Goal: Transaction & Acquisition: Book appointment/travel/reservation

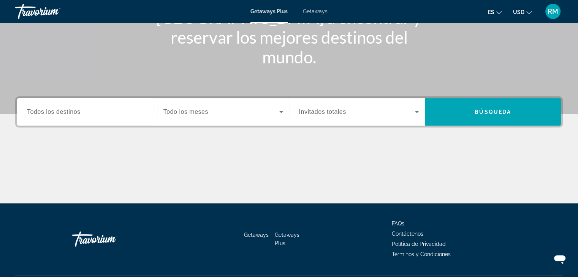
click at [53, 115] on label "Destination Todos los destinos" at bounding box center [54, 112] width 54 height 7
click at [53, 115] on input "Destination Todos los destinos" at bounding box center [87, 112] width 120 height 9
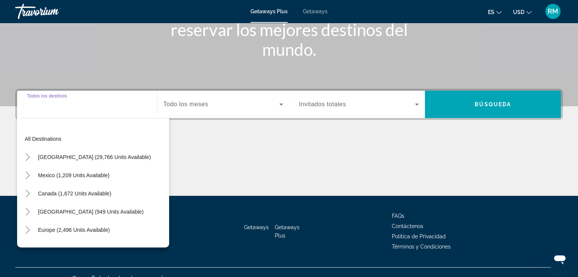
scroll to position [133, 0]
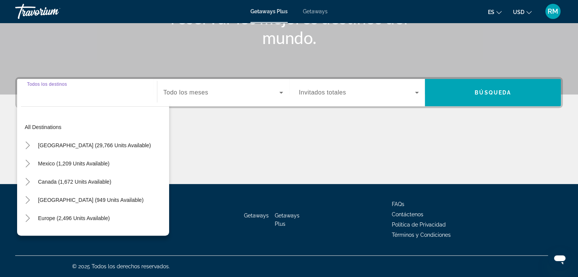
click at [43, 95] on input "Destination Todos los destinos" at bounding box center [87, 93] width 120 height 9
click at [41, 97] on div "Search widget" at bounding box center [87, 93] width 120 height 22
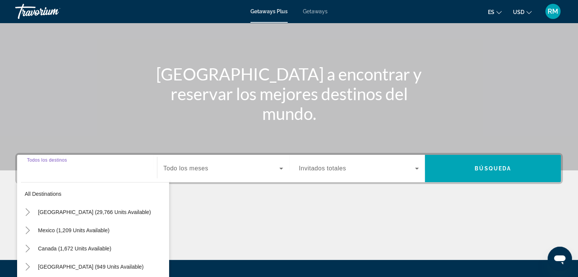
scroll to position [0, 0]
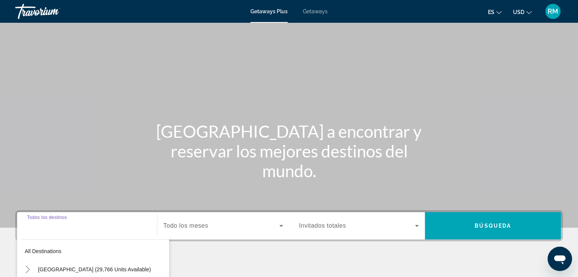
click at [316, 9] on span "Getaways" at bounding box center [315, 11] width 25 height 6
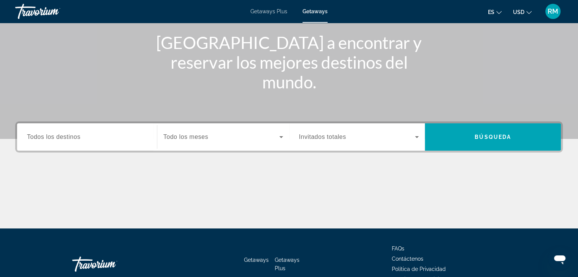
scroll to position [76, 0]
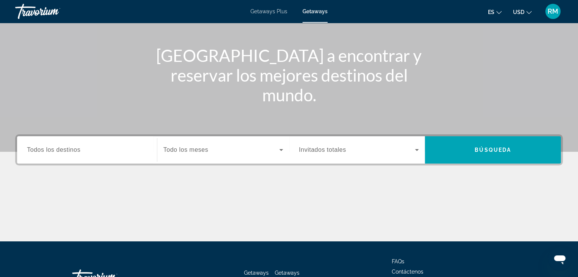
click at [269, 10] on span "Getaways Plus" at bounding box center [268, 11] width 37 height 6
click at [45, 149] on span "Todos los destinos" at bounding box center [54, 150] width 54 height 6
click at [45, 149] on input "Destination Todos los destinos" at bounding box center [87, 150] width 120 height 9
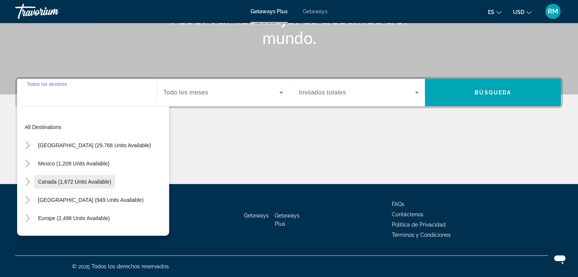
scroll to position [38, 0]
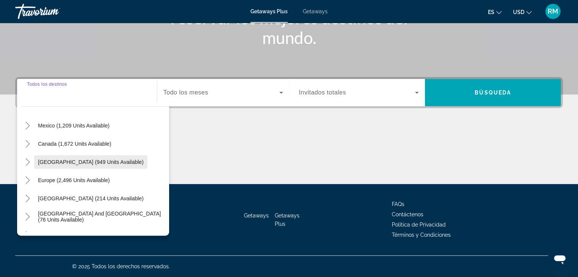
click at [70, 161] on span "[GEOGRAPHIC_DATA] (949 units available)" at bounding box center [91, 162] width 106 height 6
type input "**********"
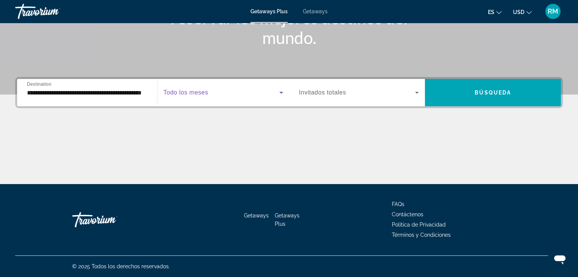
click at [212, 97] on span "Search widget" at bounding box center [221, 92] width 116 height 9
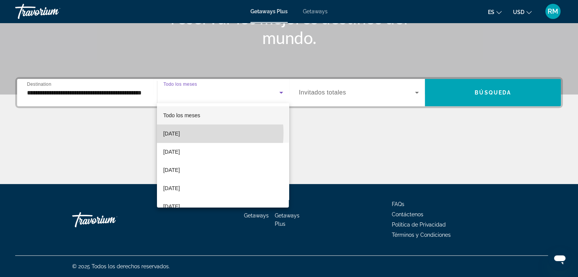
click at [180, 133] on span "[DATE]" at bounding box center [171, 133] width 17 height 9
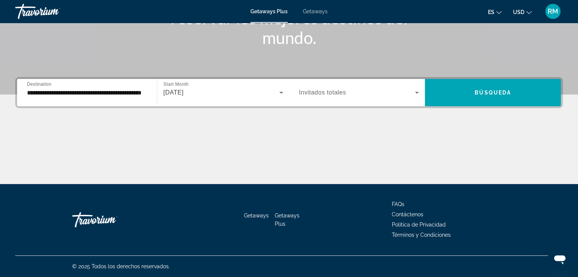
click at [333, 93] on span "Invitados totales" at bounding box center [322, 92] width 47 height 6
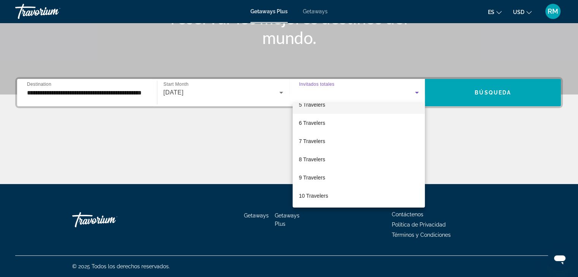
scroll to position [84, 0]
drag, startPoint x: 314, startPoint y: 177, endPoint x: 321, endPoint y: 160, distance: 18.3
click at [314, 178] on span "9 Travelers" at bounding box center [312, 177] width 26 height 9
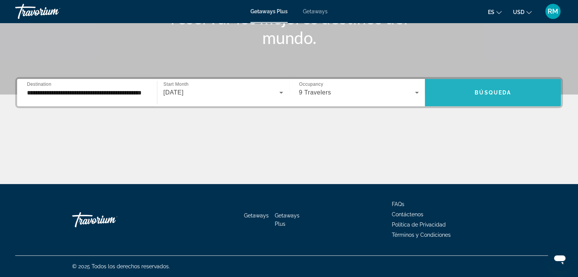
click at [493, 97] on span "Search widget" at bounding box center [493, 93] width 136 height 18
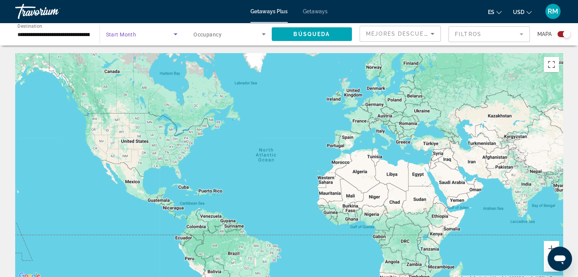
click at [174, 35] on icon "Search widget" at bounding box center [175, 34] width 9 height 9
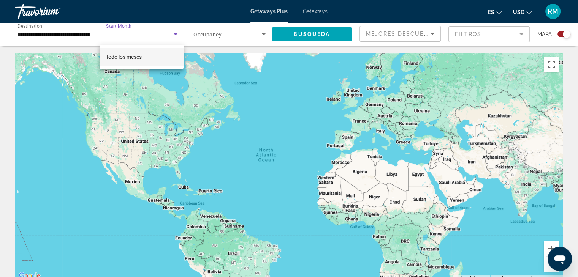
click at [215, 53] on div at bounding box center [289, 138] width 578 height 277
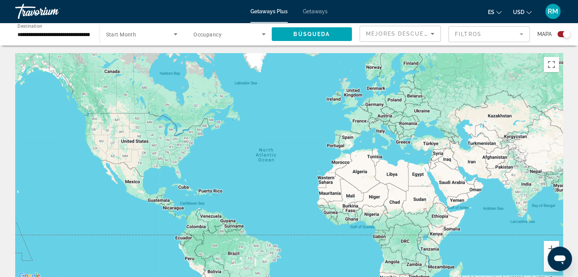
click at [393, 37] on div "Mejores descuentos" at bounding box center [398, 33] width 65 height 9
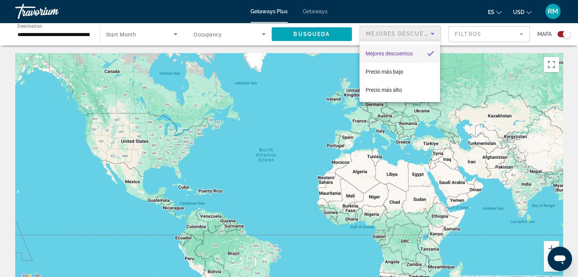
click at [476, 37] on div at bounding box center [289, 138] width 578 height 277
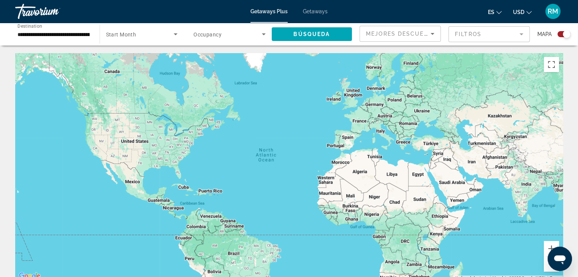
click at [476, 37] on mat-form-field "Filtros" at bounding box center [488, 34] width 81 height 16
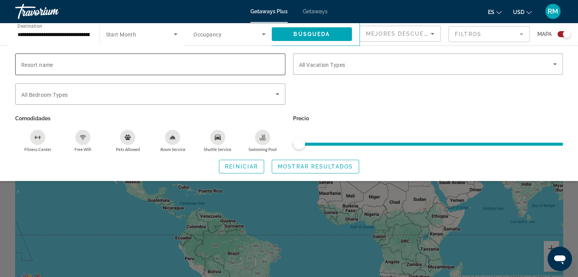
click at [36, 64] on span "Resort name" at bounding box center [37, 65] width 32 height 6
click at [36, 64] on input "Resort name" at bounding box center [150, 64] width 258 height 9
type input "**********"
click at [279, 93] on icon "Search widget" at bounding box center [277, 94] width 4 height 2
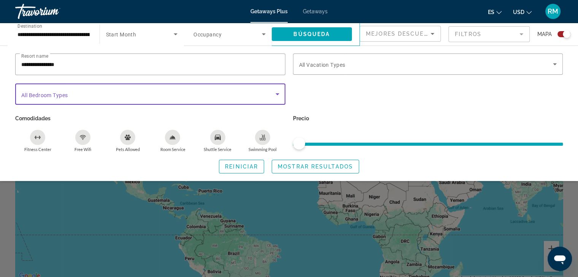
click at [279, 93] on icon "Search widget" at bounding box center [277, 94] width 4 height 2
click at [276, 93] on icon "Search widget" at bounding box center [277, 94] width 4 height 2
click at [340, 64] on span "All Vacation Types" at bounding box center [322, 65] width 46 height 6
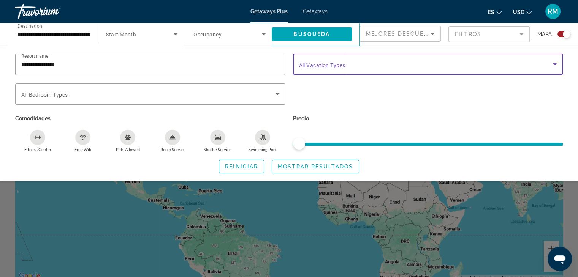
click at [340, 64] on span "All Vacation Types" at bounding box center [322, 65] width 46 height 6
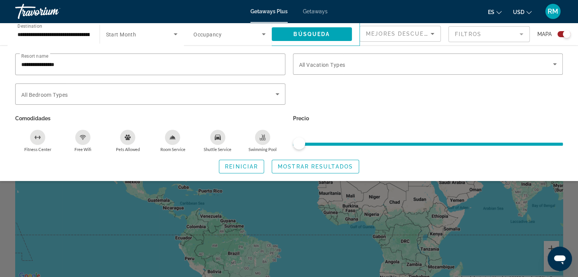
click at [133, 37] on span "Start Month" at bounding box center [121, 35] width 30 height 6
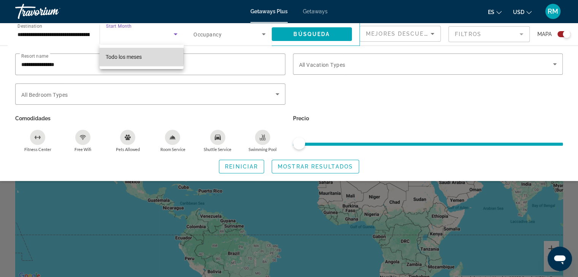
click at [128, 57] on span "Todo los meses" at bounding box center [124, 57] width 36 height 6
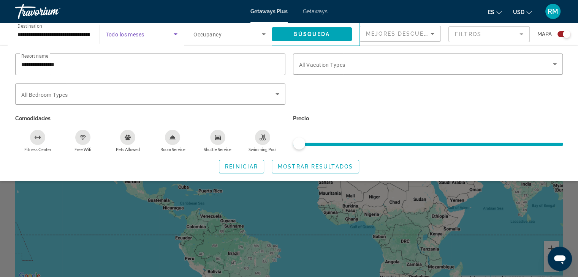
click at [219, 36] on span "Occupancy" at bounding box center [207, 35] width 28 height 6
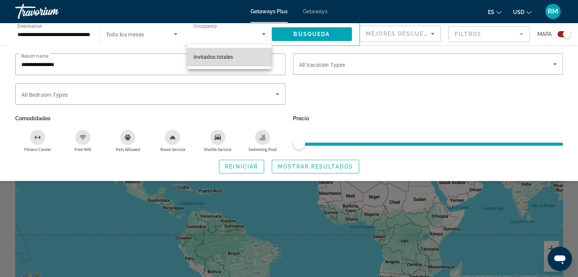
click at [219, 57] on span "Invitados totales" at bounding box center [213, 57] width 40 height 6
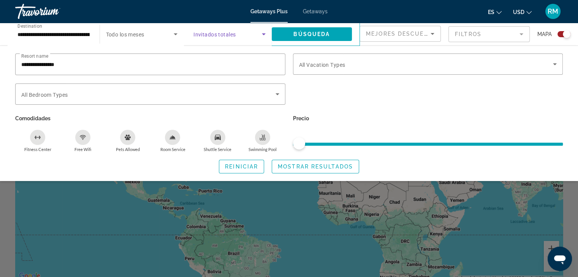
click at [414, 37] on div "Mejores descuentos" at bounding box center [398, 33] width 65 height 9
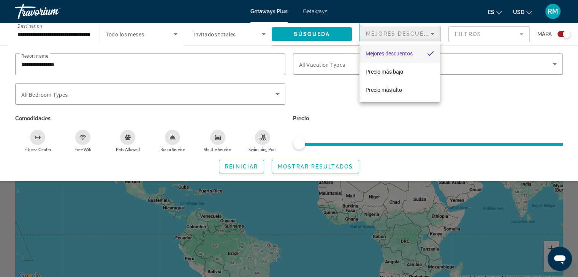
click at [452, 116] on div at bounding box center [289, 138] width 578 height 277
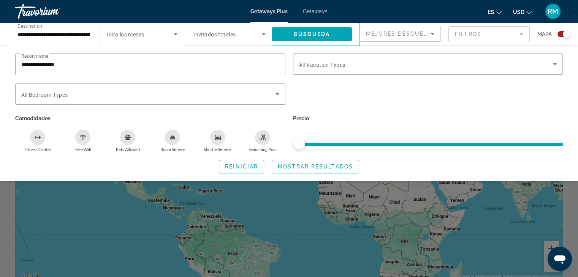
click at [491, 34] on mat-form-field "Filtros" at bounding box center [488, 34] width 81 height 16
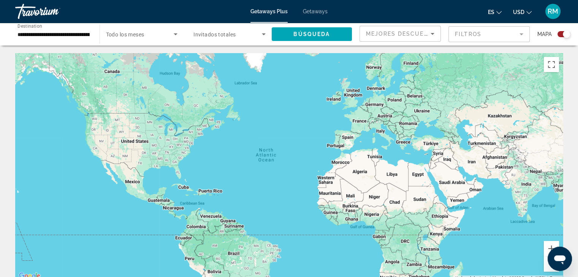
click at [514, 35] on mat-form-field "Filtros" at bounding box center [488, 34] width 81 height 16
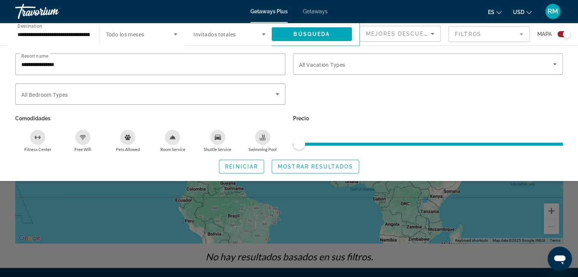
scroll to position [38, 0]
click at [300, 165] on span "Mostrar resultados" at bounding box center [315, 167] width 75 height 6
click at [47, 100] on div "Search widget" at bounding box center [150, 94] width 258 height 21
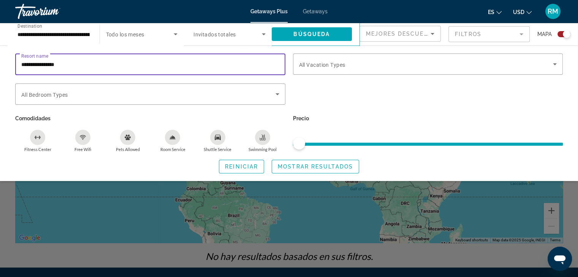
drag, startPoint x: 74, startPoint y: 64, endPoint x: 4, endPoint y: 67, distance: 70.7
click at [4, 67] on div "**********" at bounding box center [289, 114] width 578 height 120
click at [316, 92] on div "Search widget" at bounding box center [428, 99] width 278 height 30
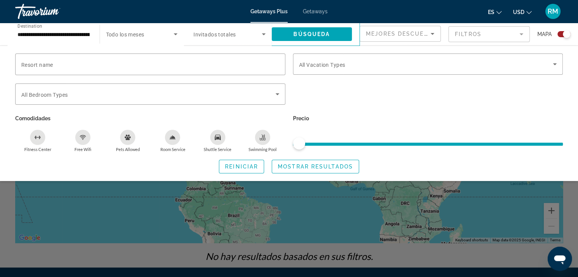
scroll to position [0, 0]
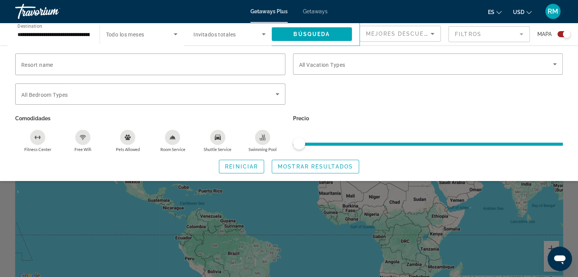
click at [383, 36] on span "Mejores descuentos" at bounding box center [404, 34] width 76 height 6
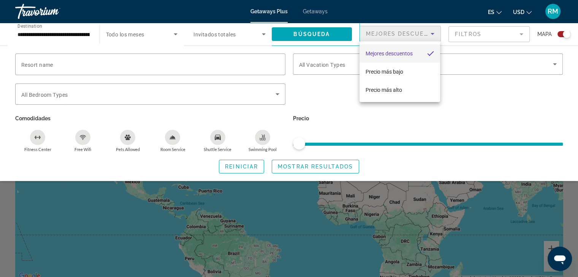
click at [302, 31] on div at bounding box center [289, 138] width 578 height 277
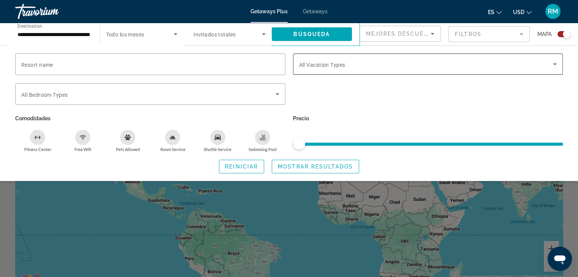
click at [503, 66] on span "Search widget" at bounding box center [426, 64] width 254 height 9
click at [555, 63] on icon "Search widget" at bounding box center [554, 64] width 9 height 9
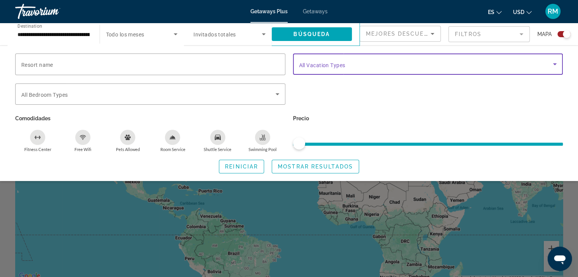
click at [555, 63] on icon "Search widget" at bounding box center [554, 64] width 9 height 9
drag, startPoint x: 555, startPoint y: 63, endPoint x: 554, endPoint y: 68, distance: 5.4
click at [555, 65] on icon "Search widget" at bounding box center [554, 64] width 9 height 9
click at [552, 70] on div "Search widget" at bounding box center [428, 64] width 258 height 21
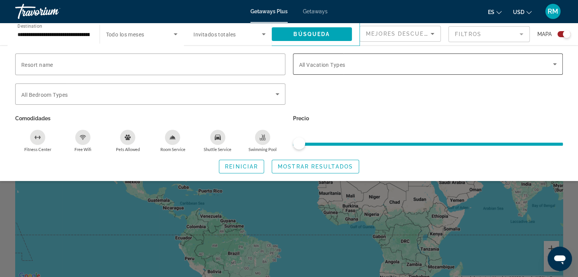
click at [552, 70] on div "Search widget" at bounding box center [428, 64] width 258 height 21
click at [553, 62] on icon "Search widget" at bounding box center [554, 64] width 9 height 9
click at [447, 70] on div "Search widget" at bounding box center [428, 64] width 258 height 21
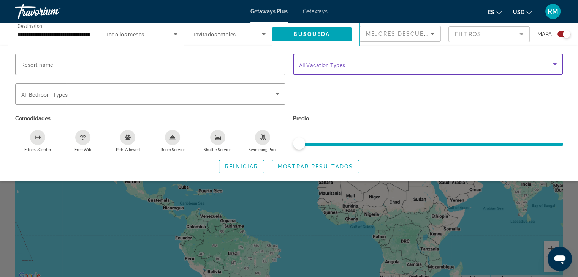
click at [447, 68] on span "Search widget" at bounding box center [426, 64] width 254 height 9
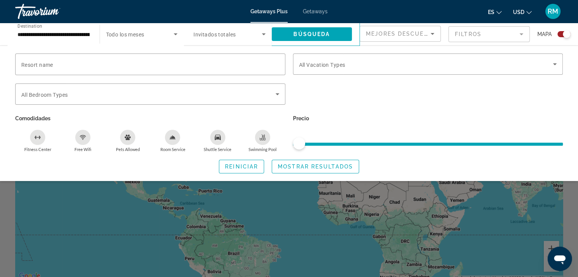
click at [559, 36] on div "Search widget" at bounding box center [563, 34] width 13 height 6
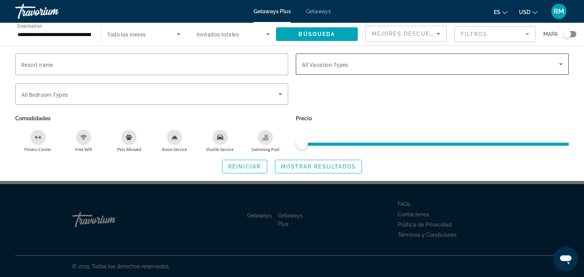
click at [559, 65] on icon "Search widget" at bounding box center [560, 64] width 9 height 9
click at [562, 62] on icon "Search widget" at bounding box center [560, 64] width 9 height 9
click at [576, 37] on div "**********" at bounding box center [292, 34] width 584 height 23
click at [574, 35] on div "Search widget" at bounding box center [569, 34] width 13 height 6
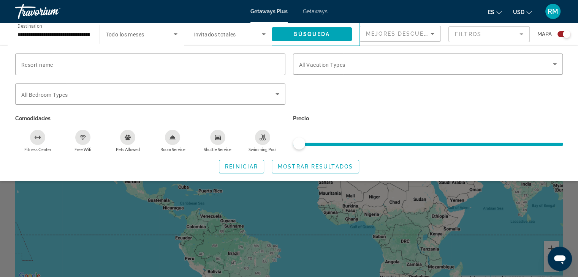
click at [561, 35] on div "Search widget" at bounding box center [563, 34] width 13 height 6
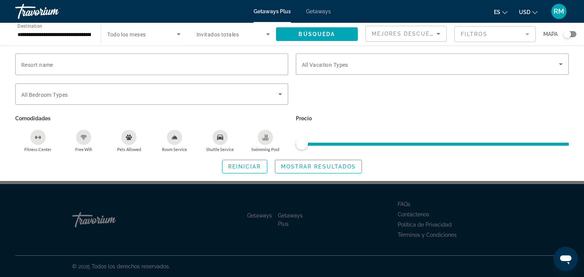
click at [574, 34] on div "Search widget" at bounding box center [569, 34] width 13 height 6
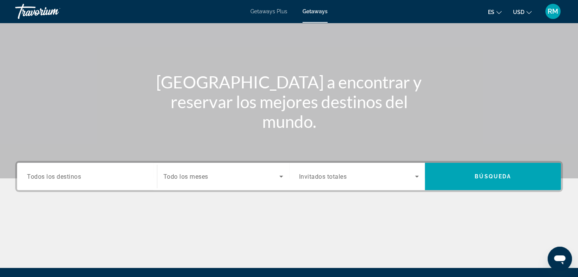
scroll to position [114, 0]
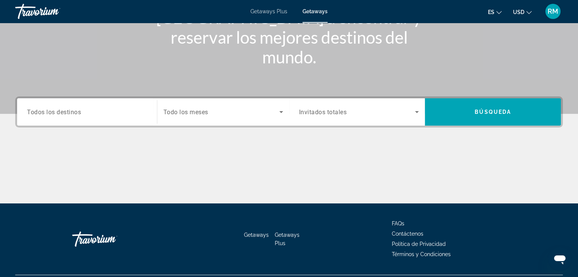
click at [421, 111] on icon "Search widget" at bounding box center [416, 112] width 9 height 9
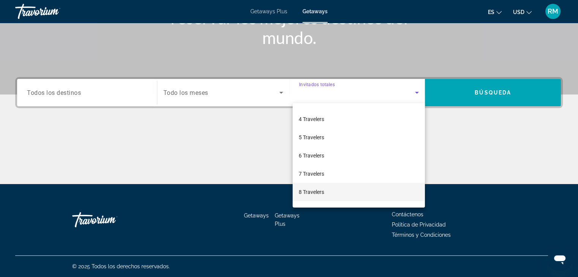
scroll to position [38, 0]
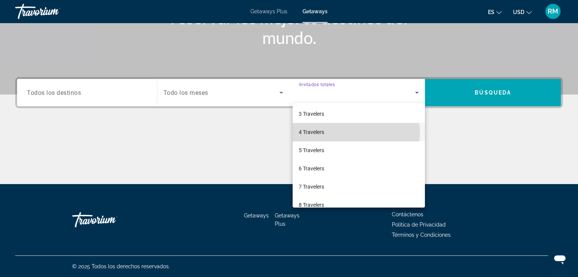
click at [344, 132] on mat-option "4 Travelers" at bounding box center [359, 132] width 132 height 18
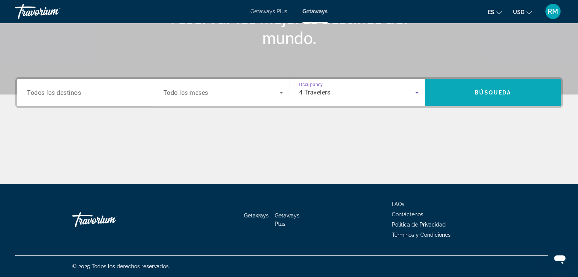
click at [471, 90] on span "Search widget" at bounding box center [493, 93] width 136 height 18
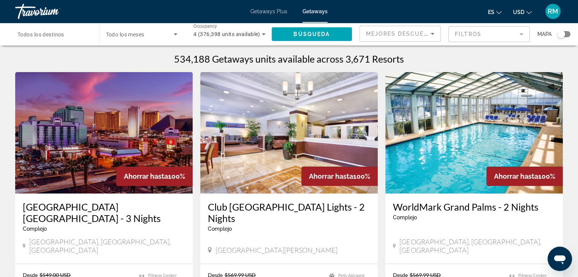
click at [471, 31] on mat-form-field "Filtros" at bounding box center [488, 34] width 81 height 16
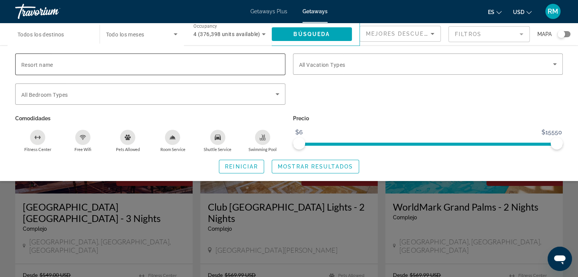
click at [40, 64] on span "Resort name" at bounding box center [37, 65] width 32 height 6
click at [40, 64] on input "Resort name" at bounding box center [150, 64] width 258 height 9
type input "**********"
click at [44, 95] on span "All Bedroom Types" at bounding box center [44, 95] width 46 height 6
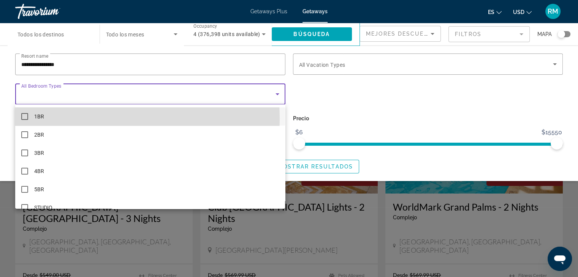
click at [24, 119] on mat-pseudo-checkbox at bounding box center [24, 116] width 7 height 7
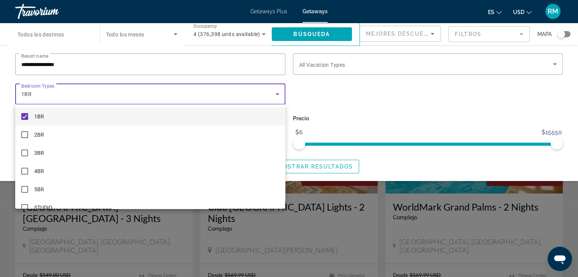
click at [332, 68] on div at bounding box center [289, 138] width 578 height 277
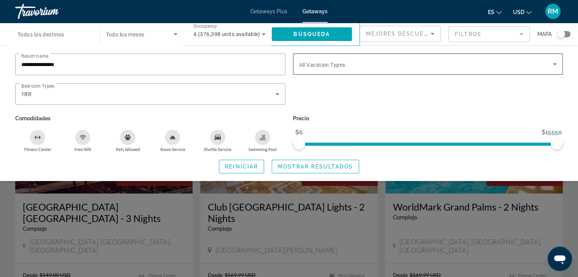
click at [353, 63] on span "Search widget" at bounding box center [426, 64] width 254 height 9
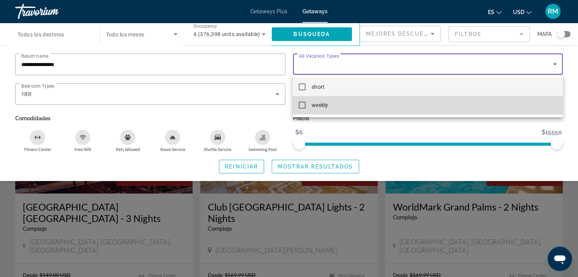
click at [319, 104] on span "weekly" at bounding box center [320, 105] width 16 height 9
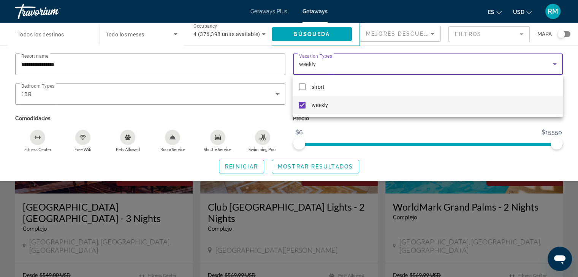
click at [348, 165] on div at bounding box center [289, 138] width 578 height 277
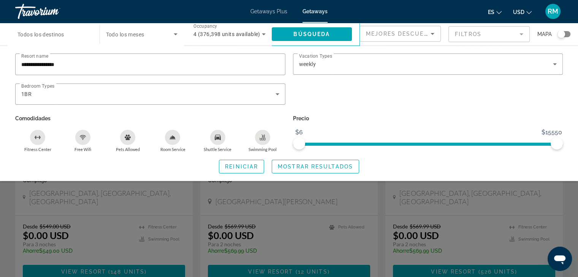
scroll to position [114, 0]
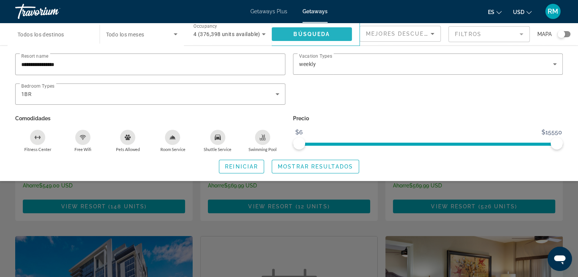
click at [314, 35] on span "Búsqueda" at bounding box center [311, 34] width 36 height 6
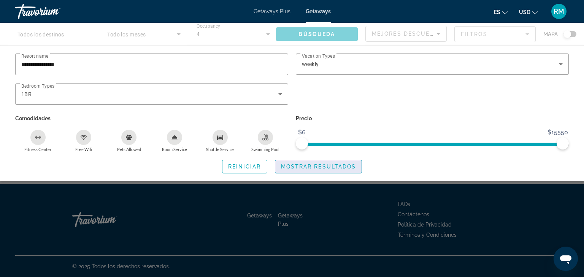
click at [309, 165] on span "Mostrar resultados" at bounding box center [318, 167] width 75 height 6
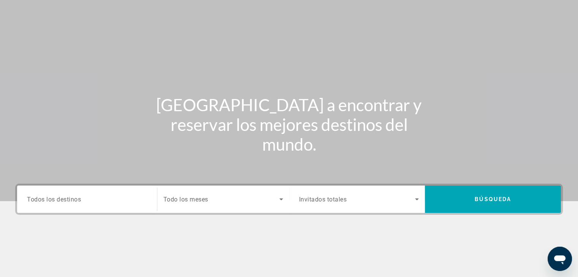
scroll to position [38, 0]
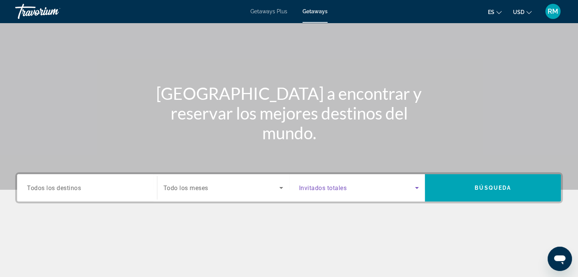
click at [410, 190] on span "Search widget" at bounding box center [357, 188] width 116 height 9
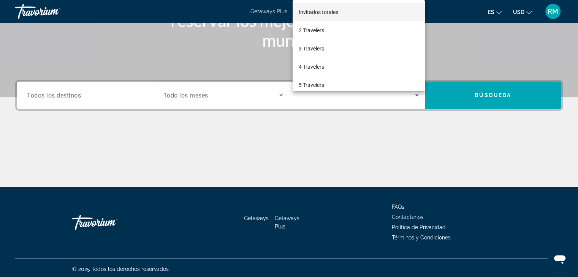
scroll to position [133, 0]
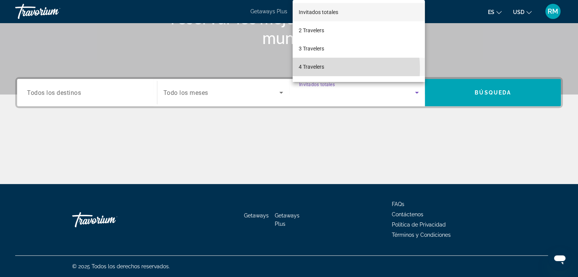
click at [317, 69] on span "4 Travelers" at bounding box center [311, 66] width 25 height 9
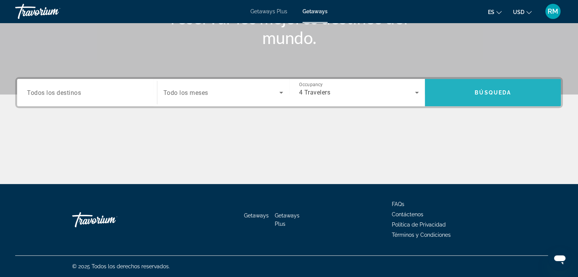
click at [484, 98] on span "Search widget" at bounding box center [493, 93] width 136 height 18
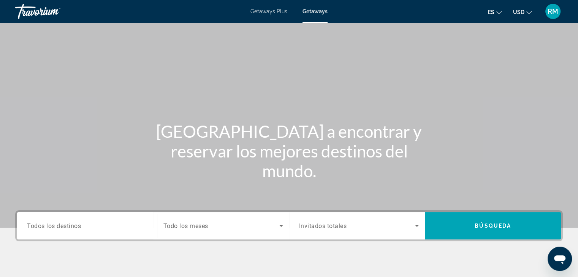
click at [58, 234] on div "Search widget" at bounding box center [87, 226] width 120 height 22
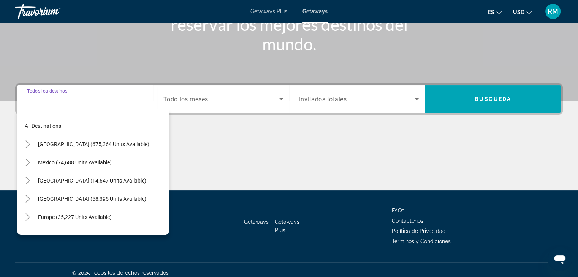
scroll to position [133, 0]
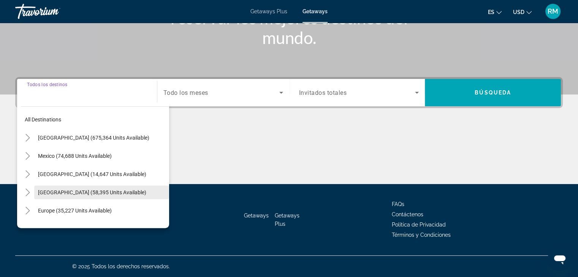
click at [69, 191] on span "[GEOGRAPHIC_DATA] (58,395 units available)" at bounding box center [92, 193] width 108 height 6
type input "**********"
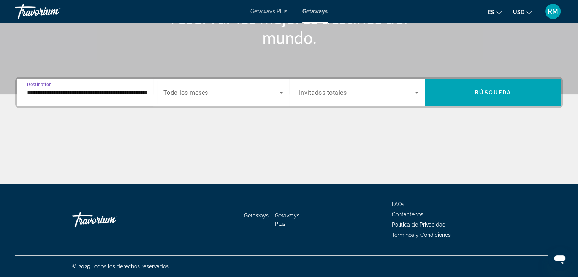
click at [412, 94] on span "Search widget" at bounding box center [357, 92] width 116 height 9
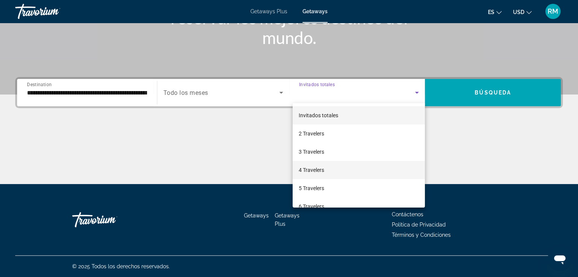
click at [334, 169] on mat-option "4 Travelers" at bounding box center [359, 170] width 132 height 18
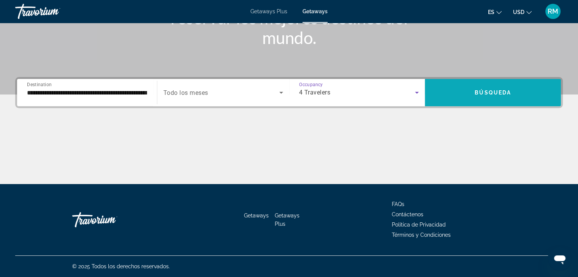
click at [490, 89] on span "Search widget" at bounding box center [493, 93] width 136 height 18
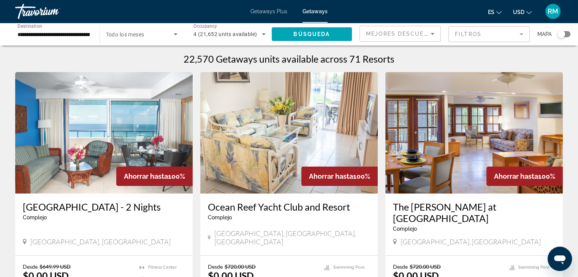
click at [418, 35] on span "Mejores descuentos" at bounding box center [404, 34] width 76 height 6
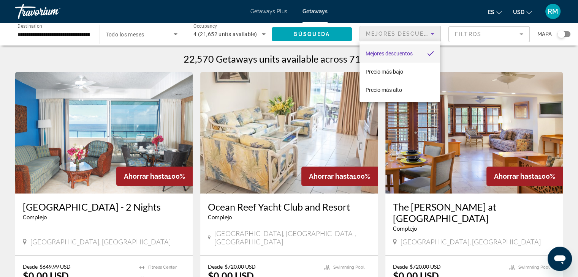
click at [482, 58] on div at bounding box center [289, 138] width 578 height 277
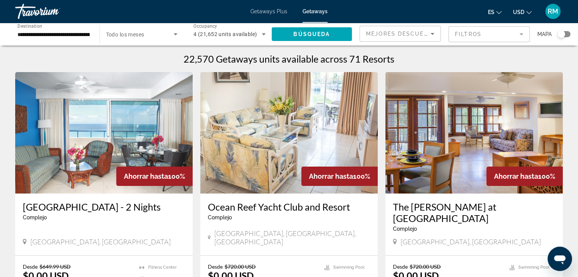
click at [167, 36] on span "Search widget" at bounding box center [140, 34] width 68 height 9
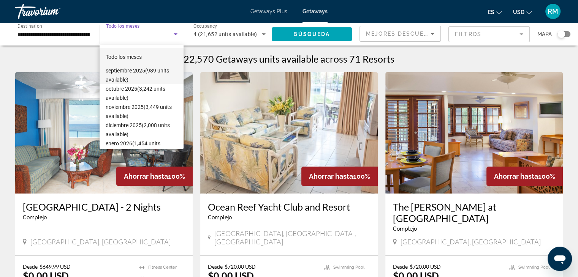
click at [127, 73] on span "[DATE] (989 units available)" at bounding box center [142, 75] width 72 height 18
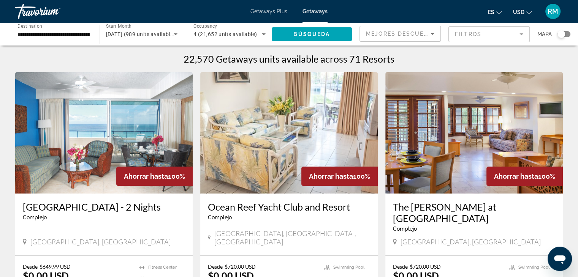
click at [480, 38] on mat-form-field "Filtros" at bounding box center [488, 34] width 81 height 16
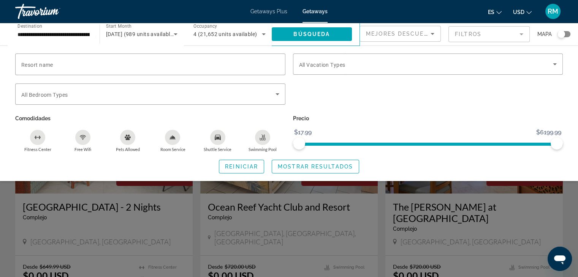
scroll to position [242, 0]
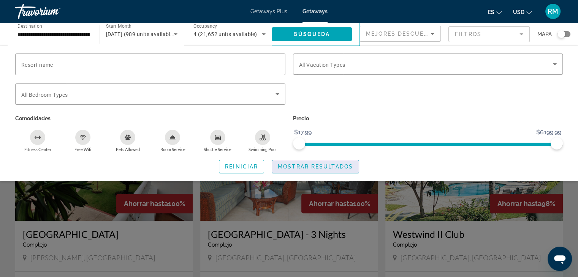
click at [320, 163] on span "Search widget" at bounding box center [315, 167] width 87 height 18
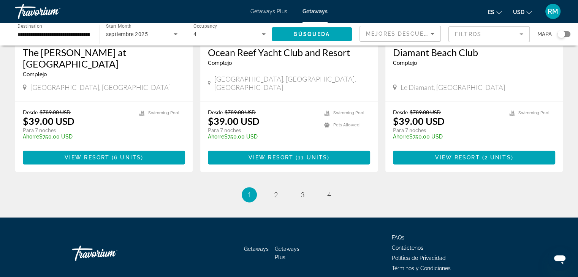
scroll to position [951, 0]
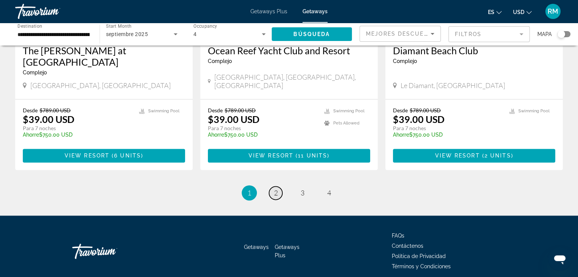
click at [272, 187] on link "page 2" at bounding box center [275, 193] width 13 height 13
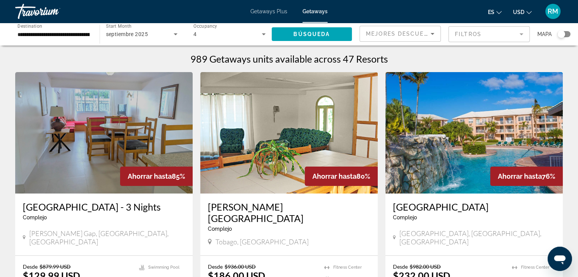
click at [394, 36] on span "Mejores descuentos" at bounding box center [404, 34] width 76 height 6
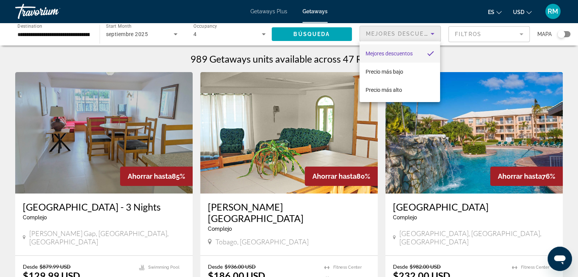
click at [481, 63] on div at bounding box center [289, 138] width 578 height 277
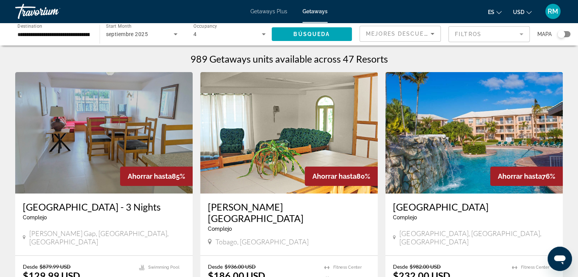
click at [480, 35] on mat-form-field "Filtros" at bounding box center [488, 34] width 81 height 16
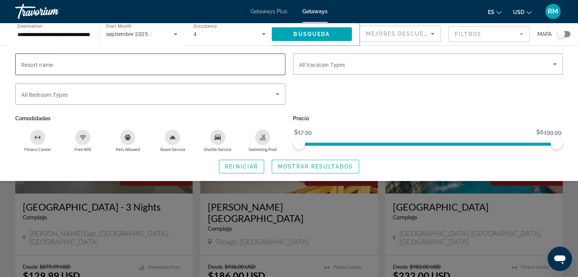
click at [36, 65] on span "Resort name" at bounding box center [37, 65] width 32 height 6
click at [36, 65] on input "Resort name" at bounding box center [150, 64] width 258 height 9
type input "*"
click at [244, 170] on span "Search widget" at bounding box center [241, 167] width 44 height 18
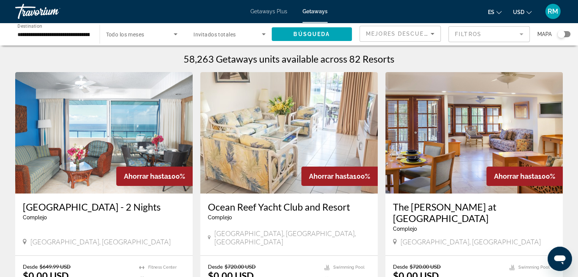
click at [518, 35] on mat-form-field "Filtros" at bounding box center [488, 34] width 81 height 16
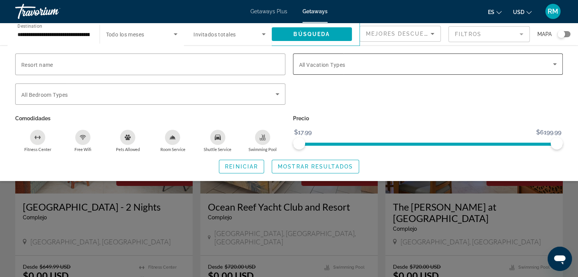
click at [363, 70] on div "Search widget" at bounding box center [428, 64] width 258 height 21
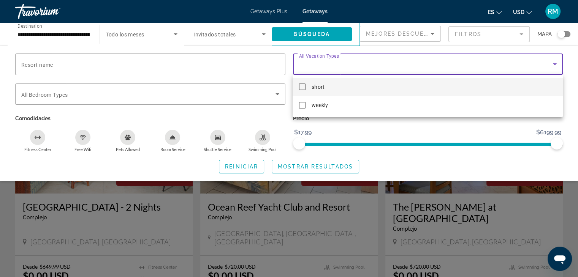
click at [92, 97] on div at bounding box center [289, 138] width 578 height 277
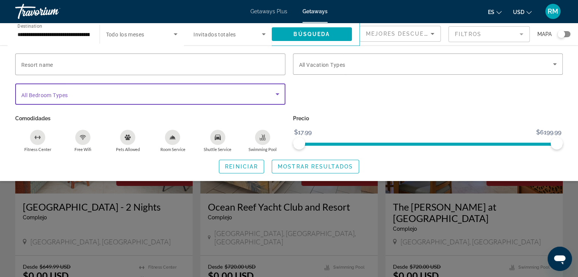
click at [277, 92] on icon "Search widget" at bounding box center [277, 94] width 9 height 9
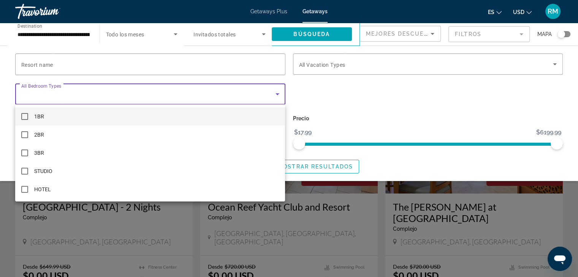
click at [349, 98] on div at bounding box center [289, 138] width 578 height 277
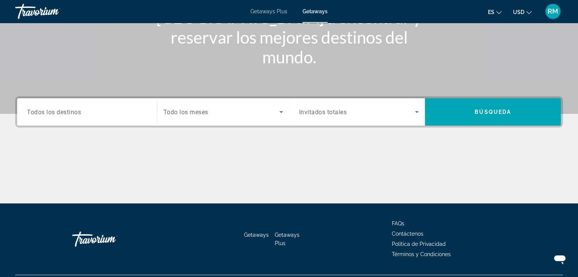
click at [43, 113] on span "Todos los destinos" at bounding box center [54, 111] width 54 height 7
click at [43, 113] on input "Destination Todos los destinos" at bounding box center [87, 112] width 120 height 9
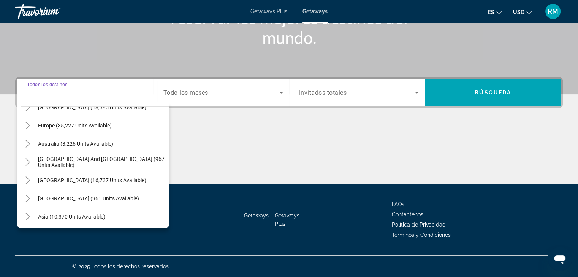
scroll to position [47, 0]
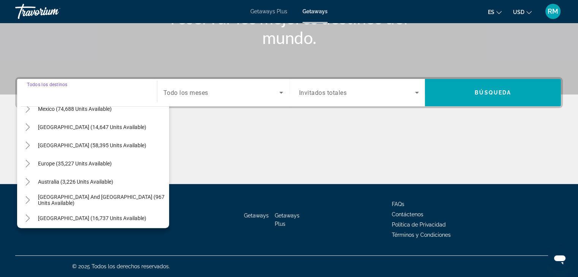
click at [220, 154] on div "Main content" at bounding box center [289, 155] width 548 height 57
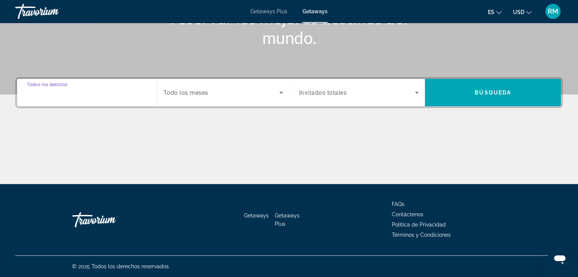
click at [91, 93] on input "Destination Todos los destinos" at bounding box center [87, 93] width 120 height 9
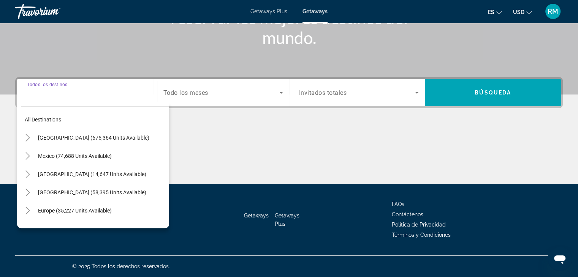
click at [49, 107] on div "All destinations [GEOGRAPHIC_DATA] (675,364 units available) [GEOGRAPHIC_DATA] …" at bounding box center [95, 166] width 148 height 118
click at [44, 95] on span "Todos los destinos" at bounding box center [54, 92] width 54 height 7
click at [44, 95] on input "Destination Todos los destinos" at bounding box center [87, 93] width 120 height 9
click at [32, 93] on input "Destination Todos los destinos" at bounding box center [87, 93] width 120 height 9
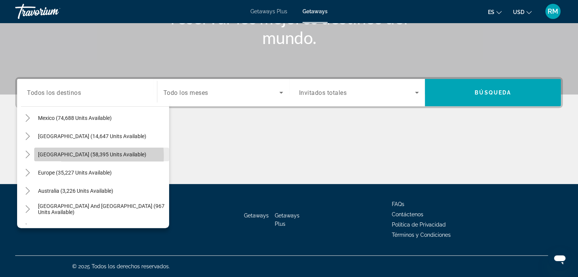
click at [64, 156] on span "[GEOGRAPHIC_DATA] (58,395 units available)" at bounding box center [92, 155] width 108 height 6
type input "**********"
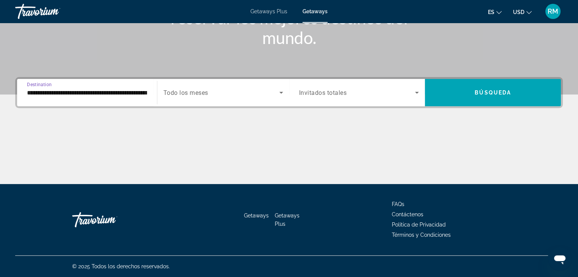
click at [219, 92] on span "Search widget" at bounding box center [221, 92] width 116 height 9
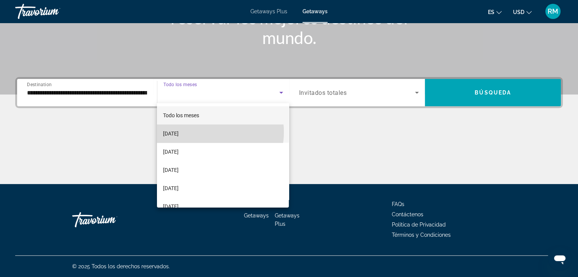
click at [202, 132] on mat-option "[DATE]" at bounding box center [223, 134] width 132 height 18
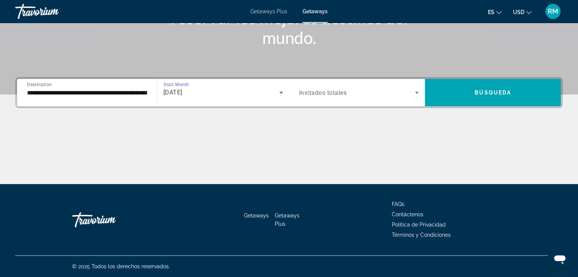
click at [353, 92] on span "Search widget" at bounding box center [357, 92] width 116 height 9
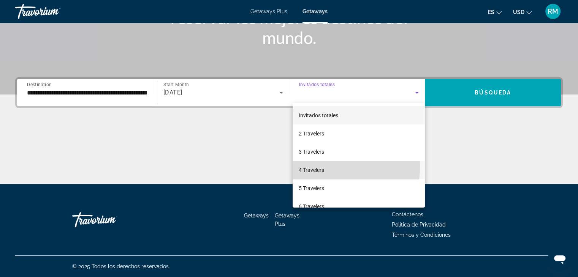
click at [312, 167] on span "4 Travelers" at bounding box center [311, 170] width 25 height 9
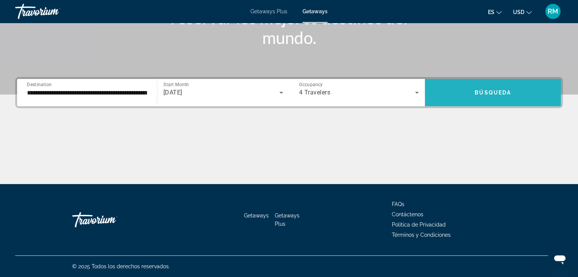
click at [460, 91] on span "Search widget" at bounding box center [493, 93] width 136 height 18
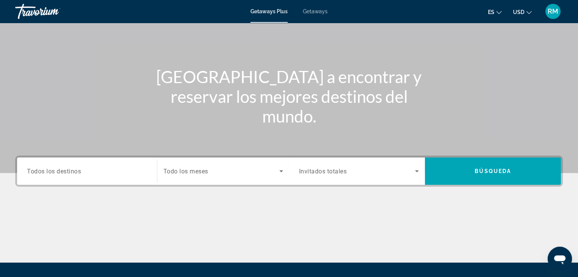
scroll to position [114, 0]
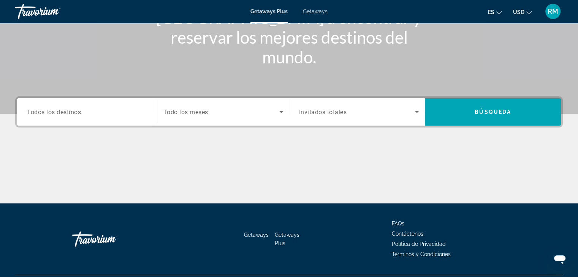
click at [30, 108] on input "Destination Todos los destinos" at bounding box center [87, 112] width 120 height 9
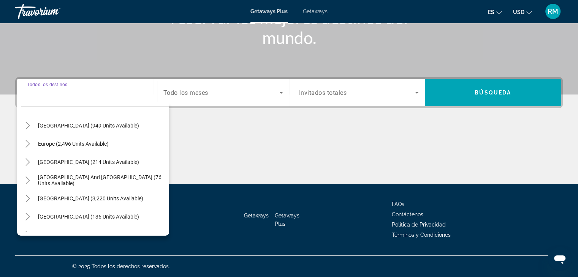
scroll to position [76, 0]
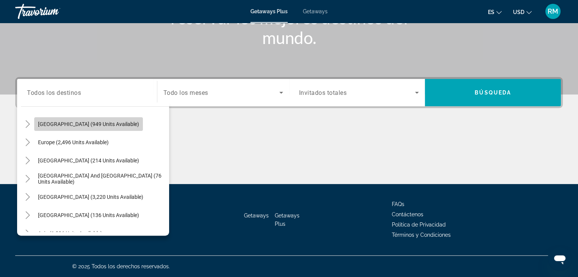
click at [63, 127] on span "[GEOGRAPHIC_DATA] (949 units available)" at bounding box center [88, 124] width 101 height 6
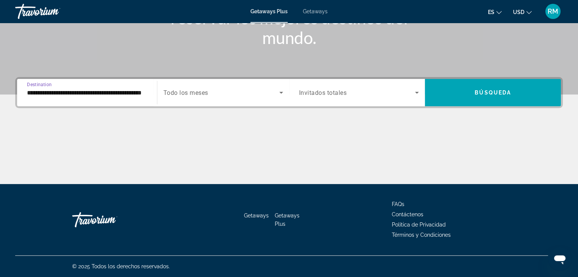
click at [120, 93] on input "**********" at bounding box center [87, 93] width 120 height 9
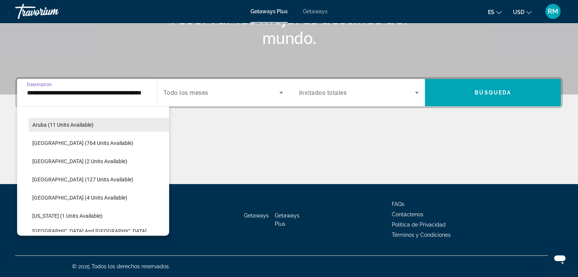
scroll to position [103, 0]
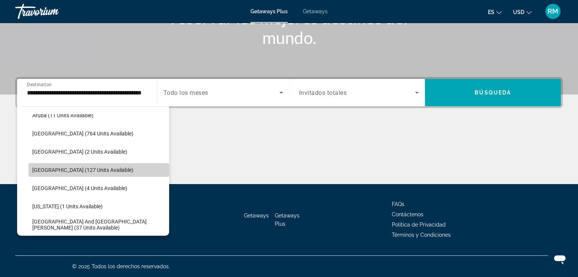
click at [111, 169] on span "[GEOGRAPHIC_DATA] (127 units available)" at bounding box center [82, 170] width 101 height 6
type input "**********"
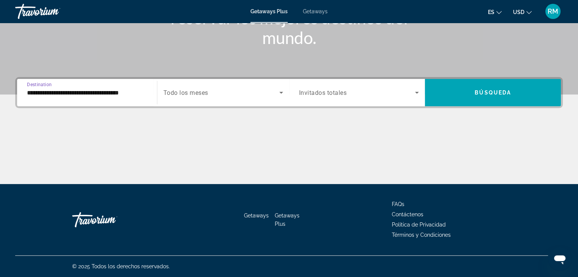
click at [192, 94] on span "Todo los meses" at bounding box center [185, 92] width 45 height 7
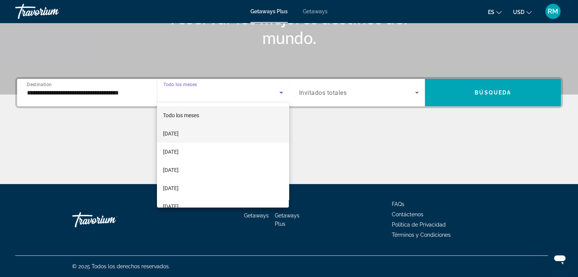
click at [179, 137] on span "[DATE]" at bounding box center [171, 133] width 16 height 9
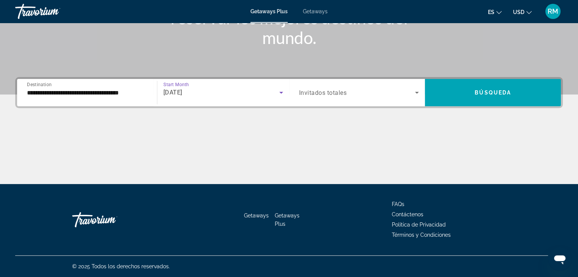
click at [328, 94] on span "Invitados totales" at bounding box center [323, 92] width 48 height 7
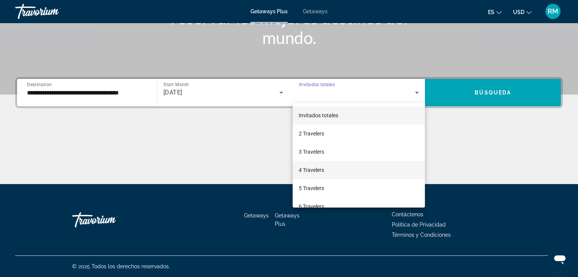
drag, startPoint x: 310, startPoint y: 171, endPoint x: 313, endPoint y: 165, distance: 6.6
click at [310, 170] on span "4 Travelers" at bounding box center [311, 170] width 25 height 9
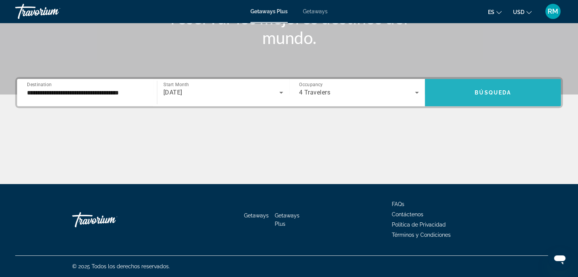
click at [471, 91] on span "Search widget" at bounding box center [493, 93] width 136 height 18
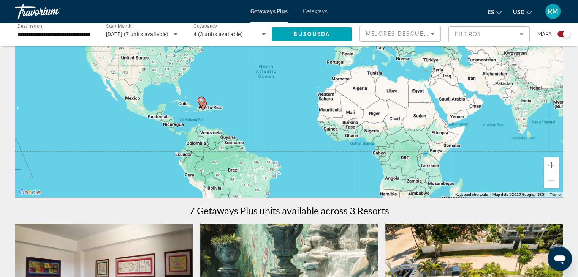
scroll to position [76, 0]
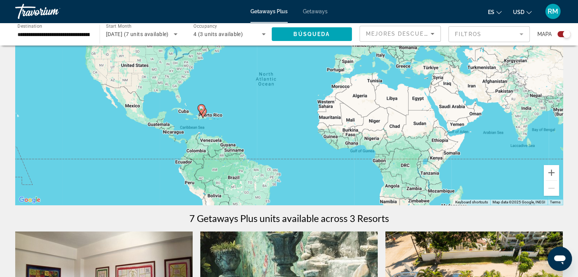
click at [414, 32] on span "Mejores descuentos" at bounding box center [404, 34] width 76 height 6
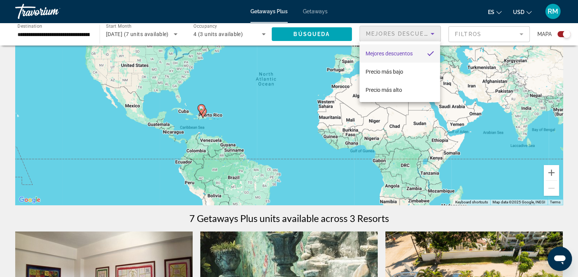
click at [278, 119] on div at bounding box center [289, 138] width 578 height 277
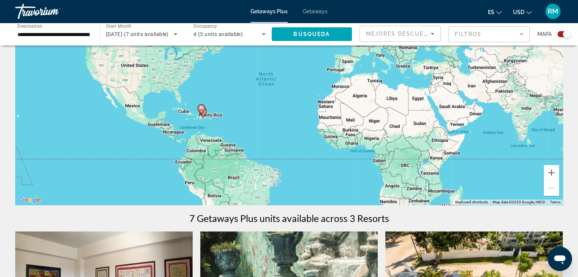
click at [257, 35] on div "4 (3 units available)" at bounding box center [227, 34] width 68 height 9
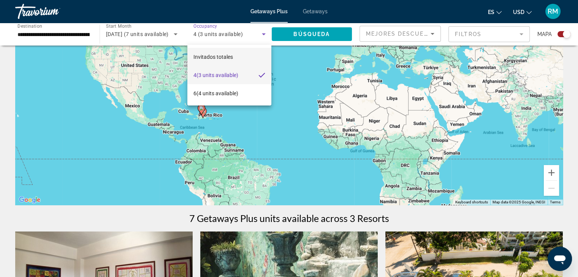
click at [235, 61] on mat-option "Invitados totales" at bounding box center [229, 57] width 84 height 18
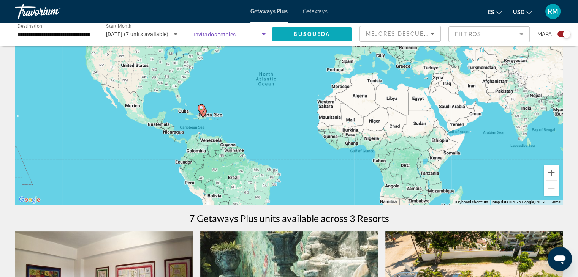
click at [322, 40] on span "Search widget" at bounding box center [312, 34] width 81 height 18
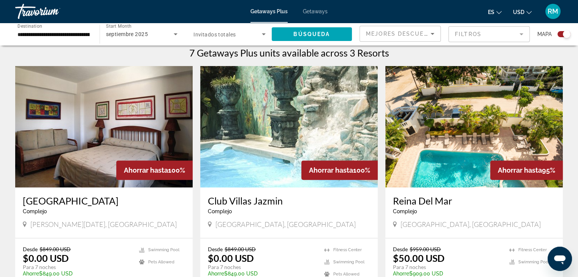
scroll to position [266, 0]
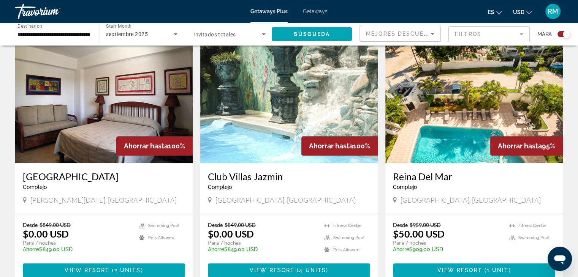
click at [155, 36] on div "septiembre 2025" at bounding box center [140, 34] width 68 height 9
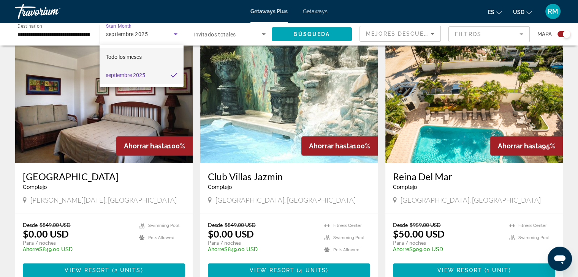
click at [151, 57] on mat-option "Todo los meses" at bounding box center [142, 57] width 84 height 18
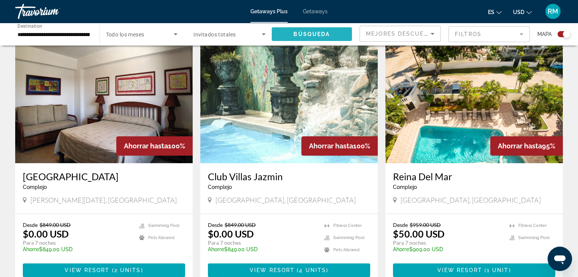
click at [310, 32] on span "Búsqueda" at bounding box center [311, 34] width 36 height 6
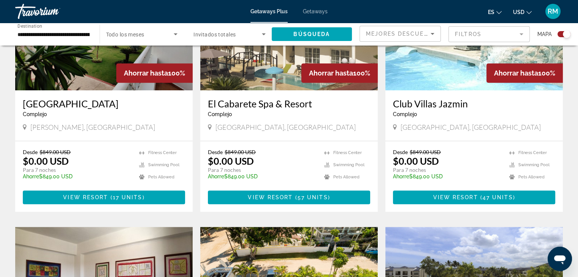
scroll to position [342, 0]
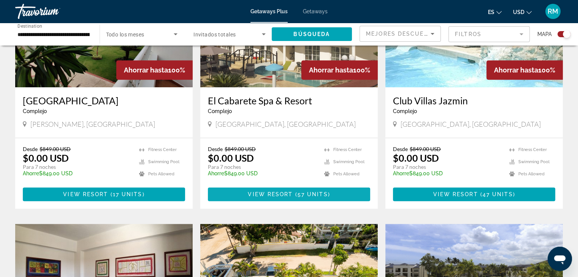
click at [282, 196] on span "View Resort" at bounding box center [270, 194] width 45 height 6
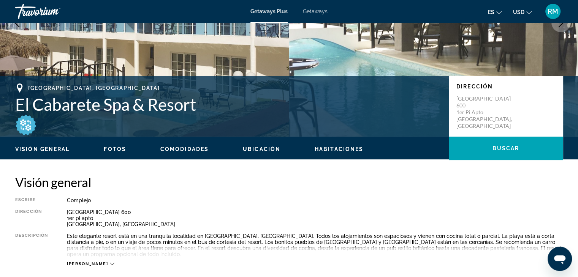
scroll to position [190, 0]
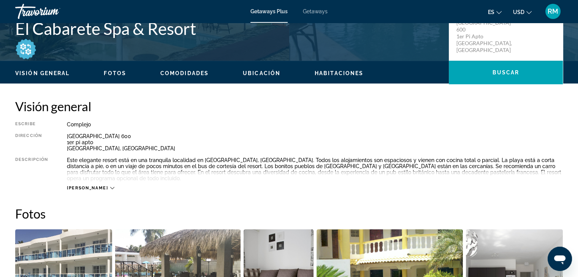
click at [85, 186] on span "[PERSON_NAME]" at bounding box center [87, 188] width 41 height 5
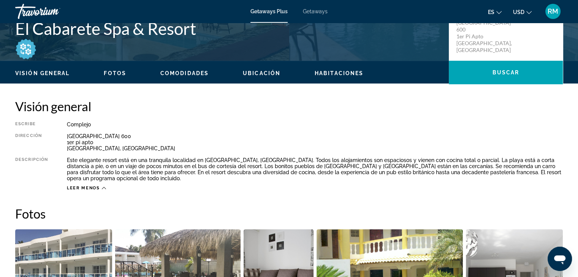
click at [104, 186] on icon "Main content" at bounding box center [104, 188] width 4 height 4
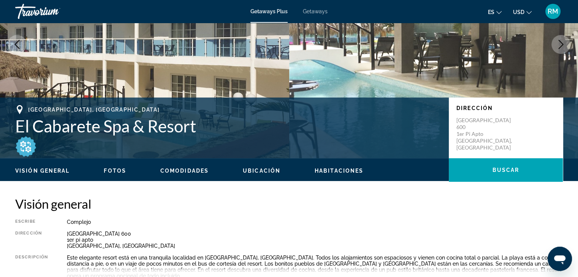
scroll to position [29, 0]
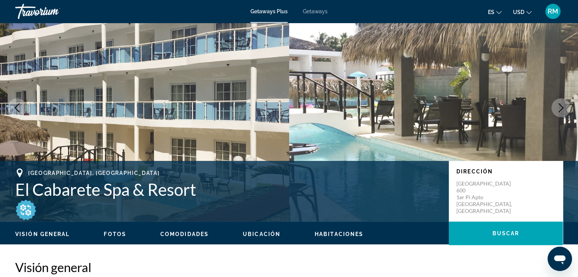
click at [108, 236] on span "Fotos" at bounding box center [115, 234] width 22 height 6
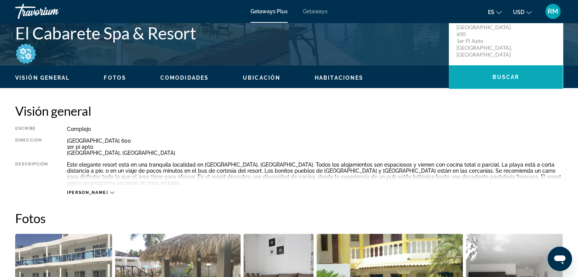
scroll to position [155, 0]
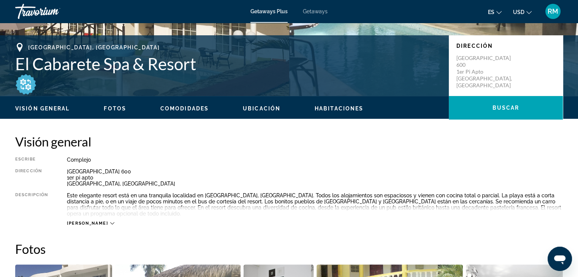
click at [110, 222] on icon "Main content" at bounding box center [112, 224] width 4 height 4
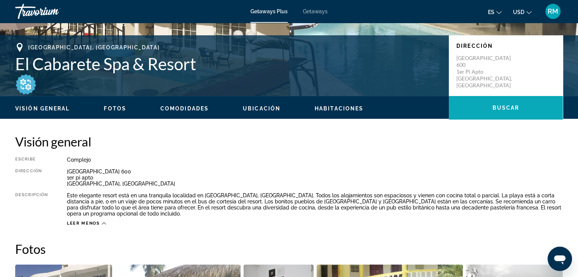
click at [495, 109] on span "Buscar" at bounding box center [505, 108] width 27 height 6
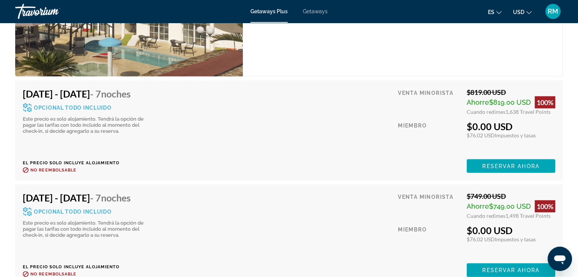
scroll to position [1549, 0]
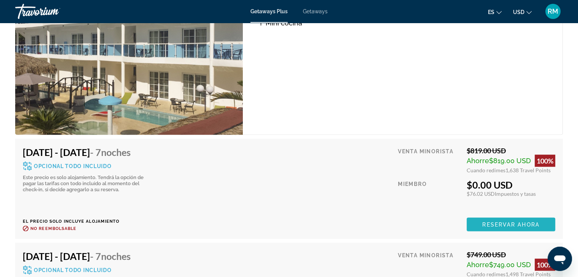
click at [523, 222] on span "Reservar ahora" at bounding box center [510, 225] width 57 height 6
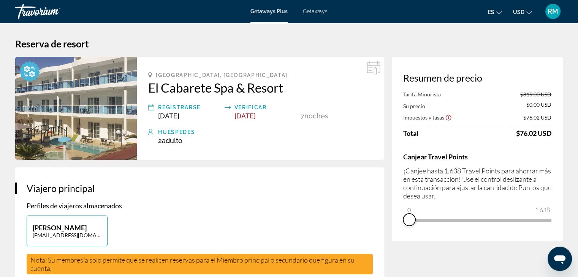
drag, startPoint x: 546, startPoint y: 228, endPoint x: 409, endPoint y: 242, distance: 137.6
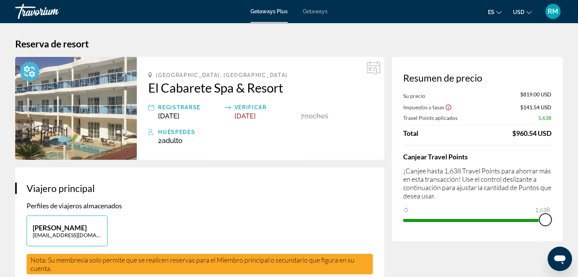
drag, startPoint x: 409, startPoint y: 212, endPoint x: 566, endPoint y: 215, distance: 156.9
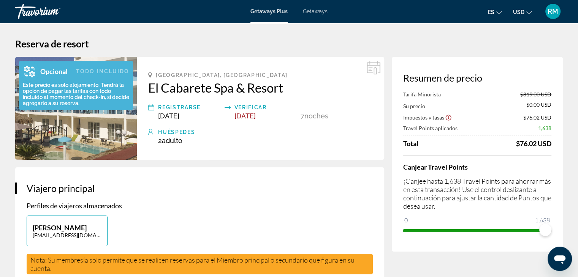
click at [76, 107] on div "Opcional Todo incluido Este precio es solo alojamiento. Tendrá la opción de pag…" at bounding box center [76, 85] width 114 height 49
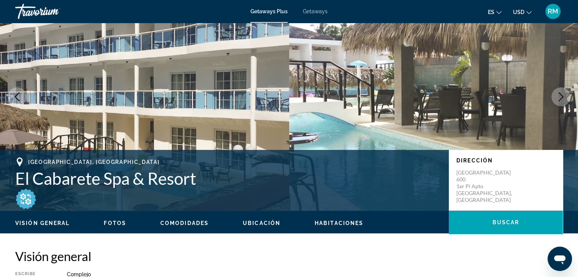
scroll to position [114, 0]
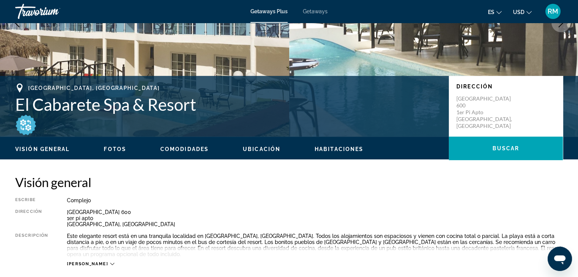
click at [342, 150] on span "Habitaciones" at bounding box center [339, 149] width 49 height 6
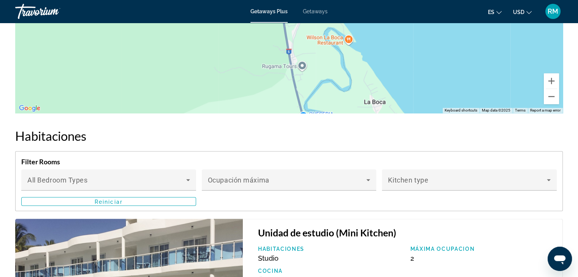
scroll to position [1296, 0]
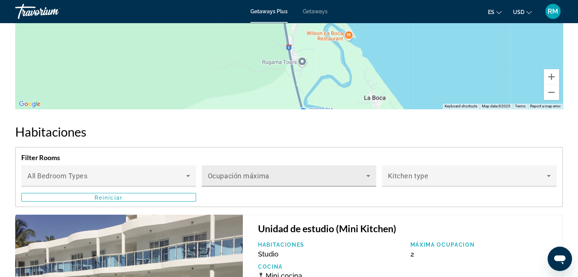
click at [266, 174] on span "Main content" at bounding box center [287, 178] width 159 height 9
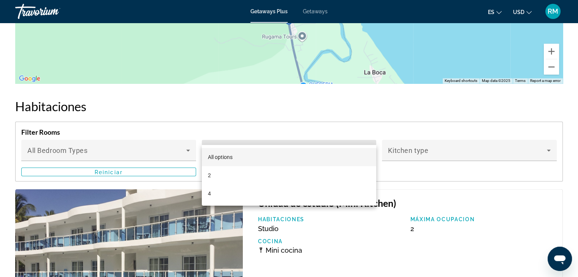
scroll to position [1372, 0]
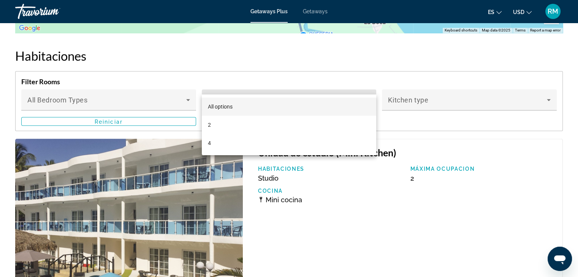
click at [418, 88] on div at bounding box center [289, 138] width 578 height 277
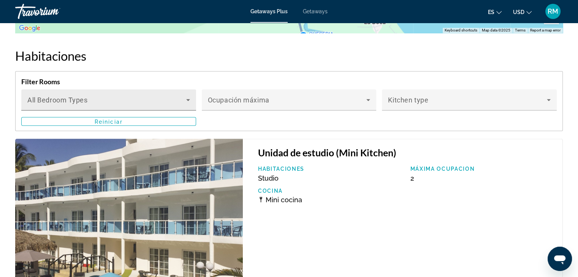
click at [117, 92] on div "Bedroom Types All Bedroom Types" at bounding box center [108, 99] width 163 height 21
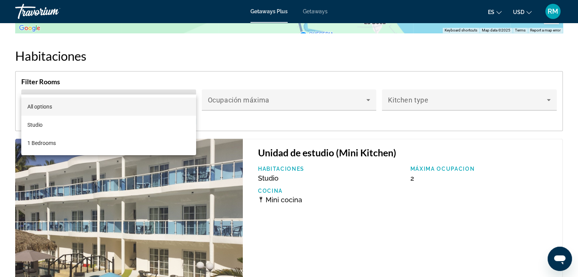
click at [207, 106] on div at bounding box center [289, 138] width 578 height 277
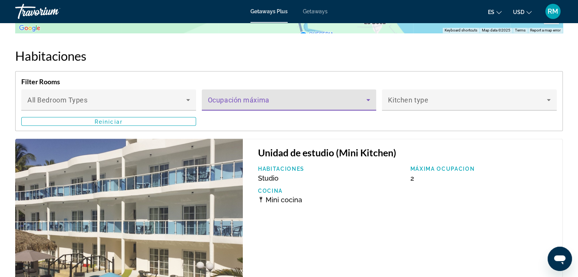
click at [231, 98] on span "Main content" at bounding box center [287, 102] width 159 height 9
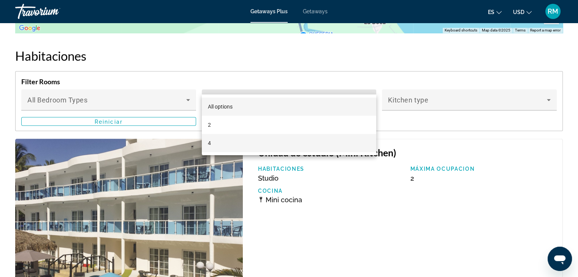
click at [217, 142] on mat-option "4" at bounding box center [289, 143] width 175 height 18
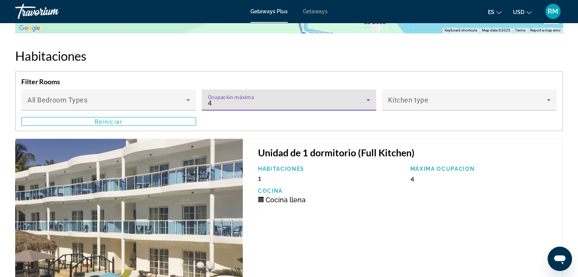
click at [224, 98] on div "4" at bounding box center [287, 102] width 159 height 9
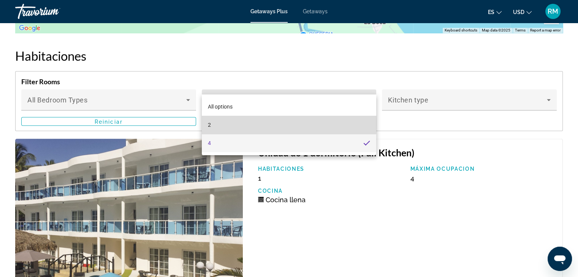
click at [217, 123] on mat-option "2" at bounding box center [289, 125] width 175 height 18
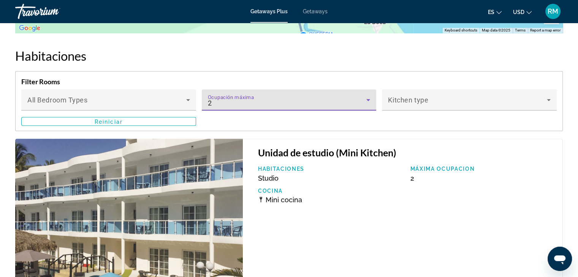
click at [223, 98] on div "2" at bounding box center [287, 102] width 159 height 9
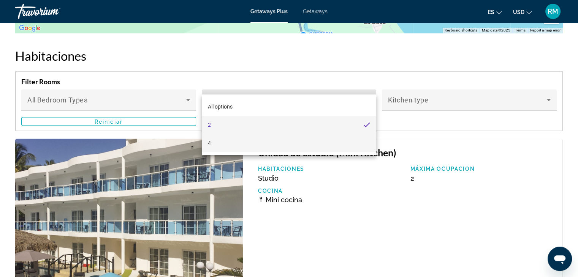
click at [210, 147] on mat-option "4" at bounding box center [289, 143] width 175 height 18
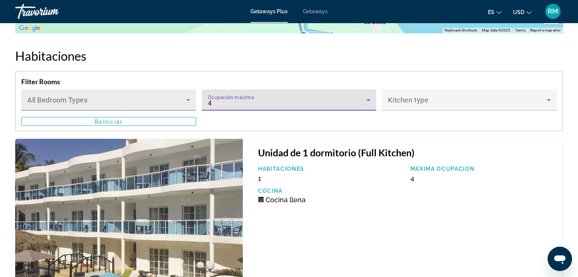
click at [146, 98] on span "Main content" at bounding box center [106, 102] width 159 height 9
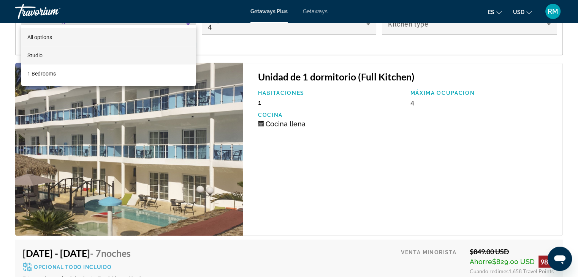
scroll to position [1448, 0]
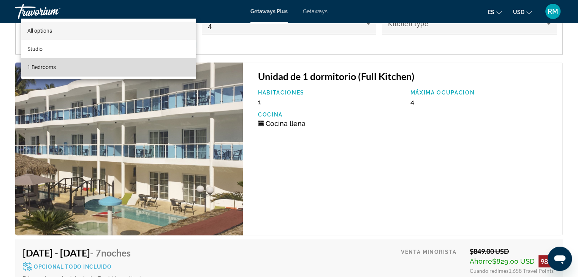
click at [81, 70] on mat-option "1 Bedrooms" at bounding box center [108, 67] width 175 height 18
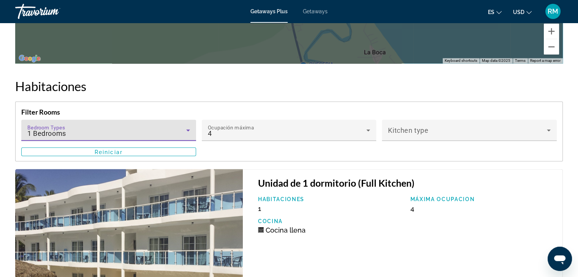
scroll to position [1372, 0]
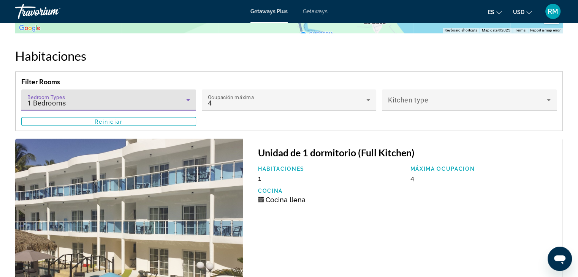
click at [101, 98] on div "1 Bedrooms" at bounding box center [106, 102] width 159 height 9
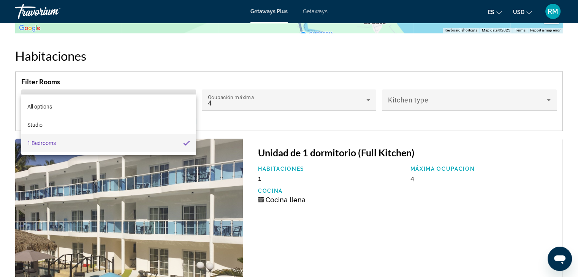
click at [252, 90] on div at bounding box center [289, 138] width 578 height 277
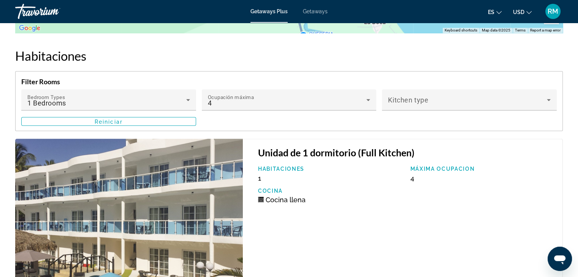
click at [252, 98] on div "4" at bounding box center [287, 102] width 159 height 9
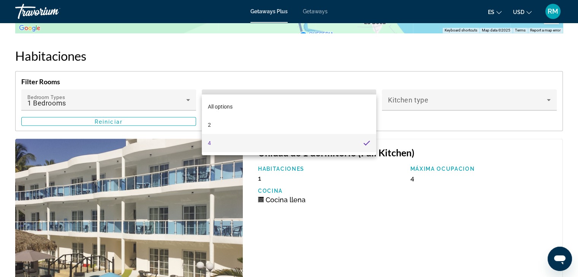
click at [435, 90] on div at bounding box center [289, 138] width 578 height 277
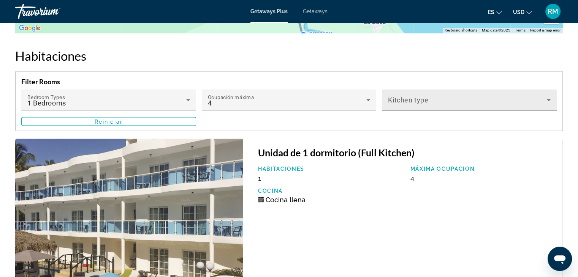
click at [436, 89] on div "Kitchen type" at bounding box center [469, 99] width 163 height 21
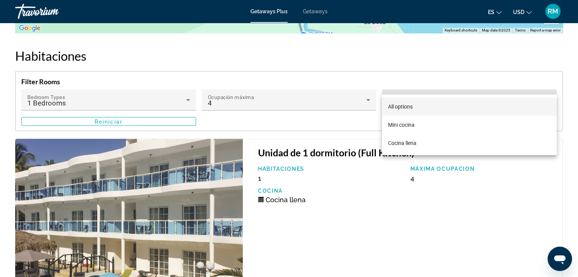
click at [343, 100] on div at bounding box center [289, 138] width 578 height 277
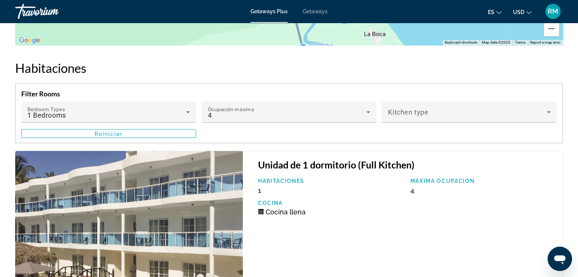
scroll to position [1296, 0]
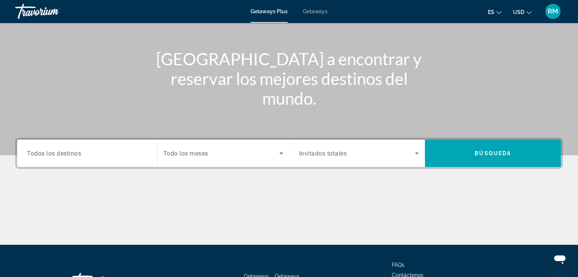
scroll to position [133, 0]
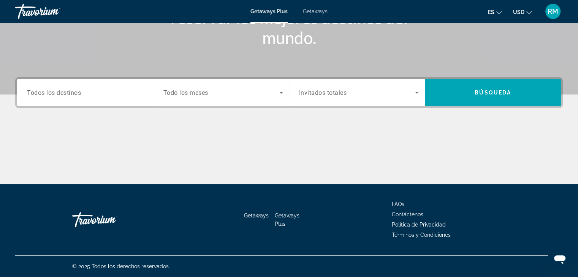
click at [89, 94] on input "Destination Todos los destinos" at bounding box center [87, 93] width 120 height 9
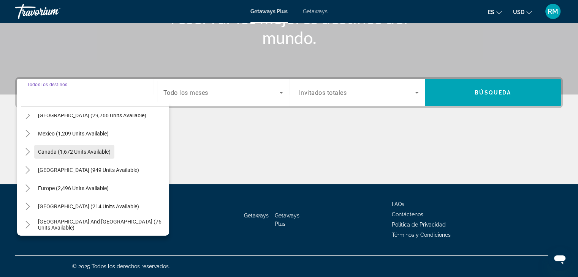
scroll to position [76, 0]
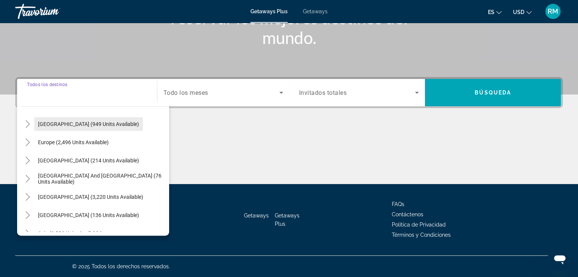
click at [74, 127] on span "[GEOGRAPHIC_DATA] (949 units available)" at bounding box center [88, 124] width 101 height 6
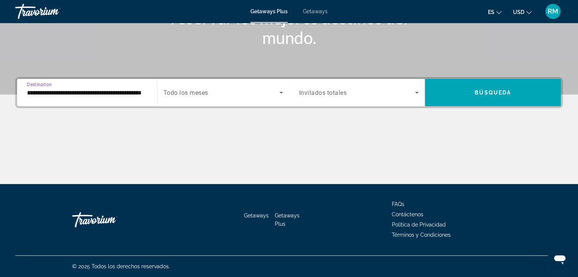
click at [100, 92] on input "**********" at bounding box center [87, 93] width 120 height 9
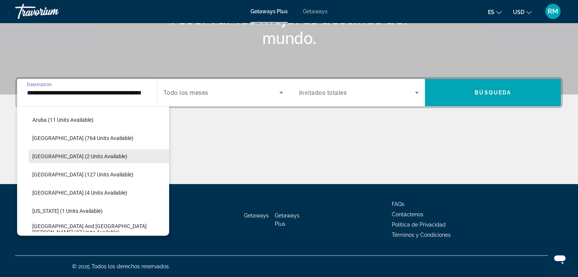
scroll to position [103, 0]
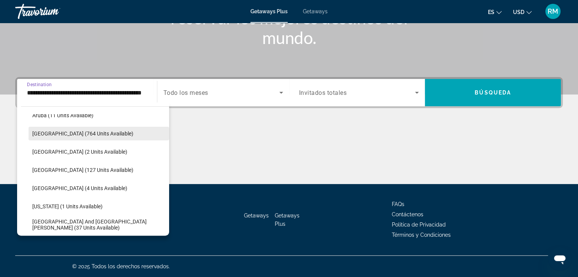
click at [71, 134] on span "[GEOGRAPHIC_DATA] (764 units available)" at bounding box center [82, 134] width 101 height 6
type input "**********"
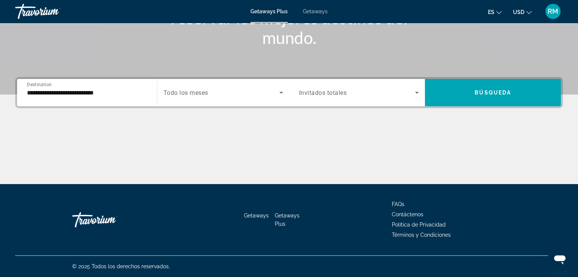
click at [336, 102] on div "Search widget" at bounding box center [359, 92] width 120 height 21
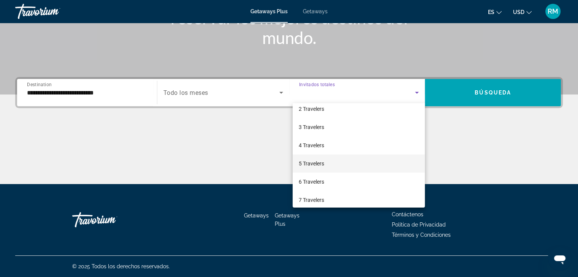
scroll to position [38, 0]
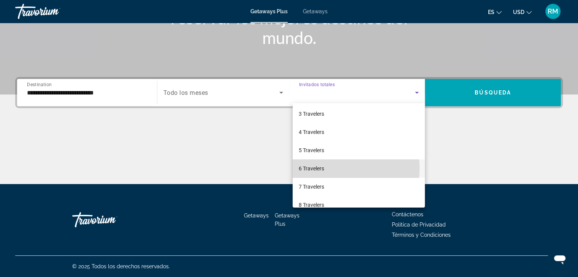
click at [313, 169] on span "6 Travelers" at bounding box center [311, 168] width 25 height 9
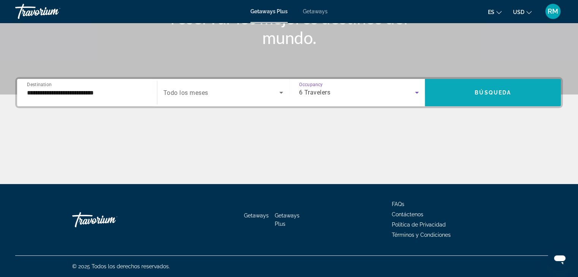
click at [464, 95] on span "Search widget" at bounding box center [493, 93] width 136 height 18
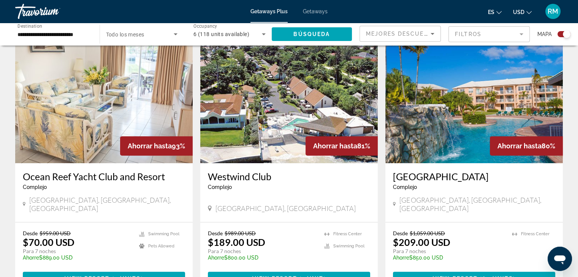
scroll to position [342, 0]
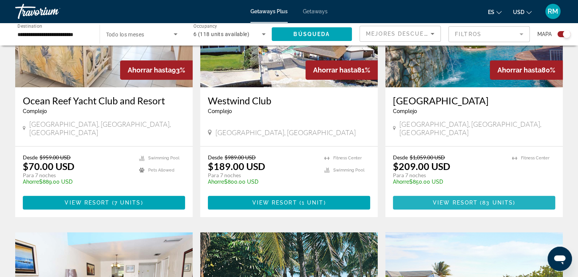
click at [468, 200] on span "View Resort" at bounding box center [455, 203] width 45 height 6
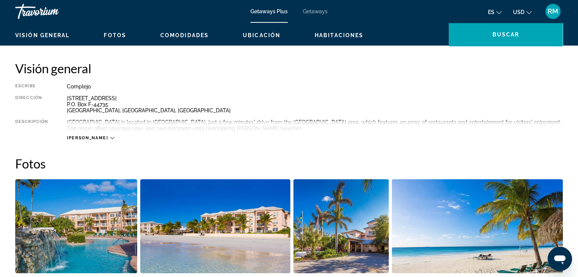
scroll to position [304, 0]
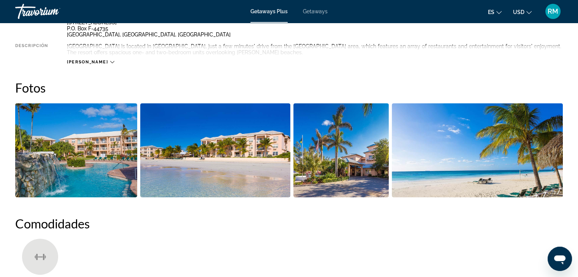
click at [84, 178] on img "Open full-screen image slider" at bounding box center [76, 150] width 122 height 94
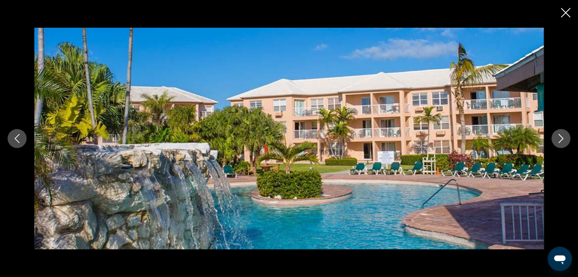
click at [556, 136] on icon "Next image" at bounding box center [560, 138] width 9 height 9
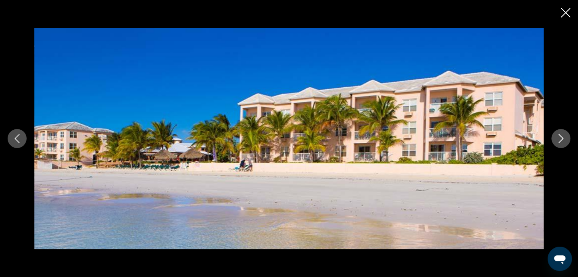
click at [559, 138] on icon "Next image" at bounding box center [560, 138] width 9 height 9
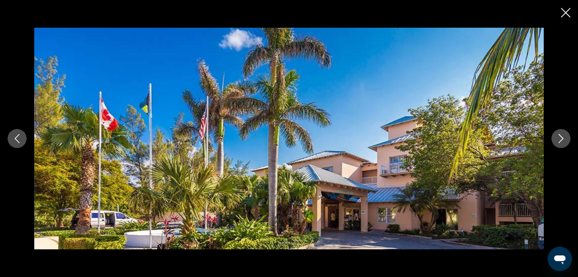
click at [558, 139] on icon "Next image" at bounding box center [560, 138] width 9 height 9
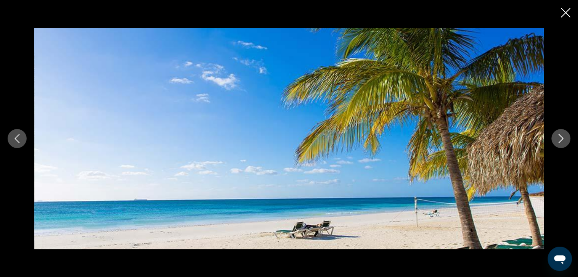
scroll to position [418, 0]
click at [19, 145] on button "Previous image" at bounding box center [17, 138] width 19 height 19
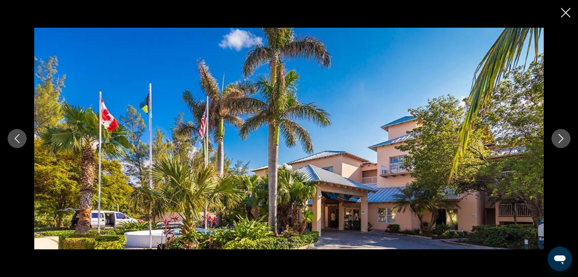
click at [562, 142] on icon "Next image" at bounding box center [560, 138] width 9 height 9
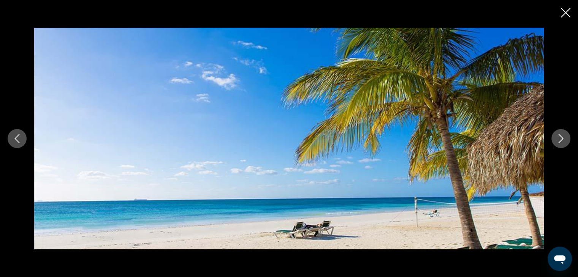
click at [562, 142] on icon "Next image" at bounding box center [560, 138] width 9 height 9
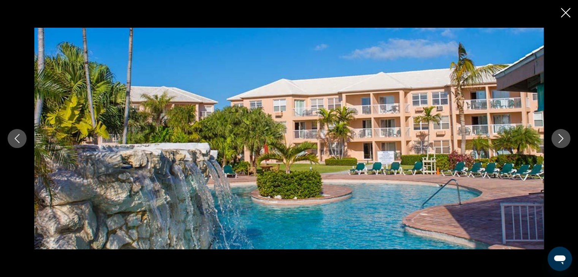
click at [562, 142] on icon "Next image" at bounding box center [560, 138] width 9 height 9
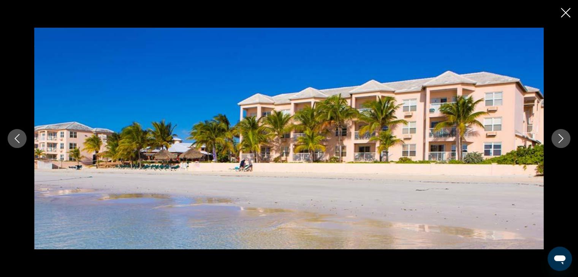
click at [562, 142] on icon "Next image" at bounding box center [560, 138] width 9 height 9
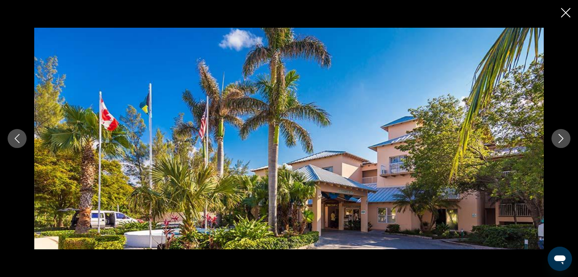
click at [26, 137] on button "Previous image" at bounding box center [17, 138] width 19 height 19
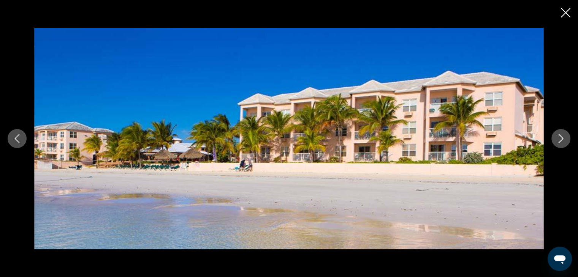
click at [26, 137] on button "Previous image" at bounding box center [17, 138] width 19 height 19
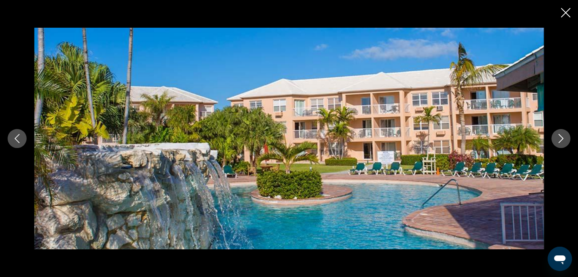
click at [562, 139] on icon "Next image" at bounding box center [561, 138] width 5 height 9
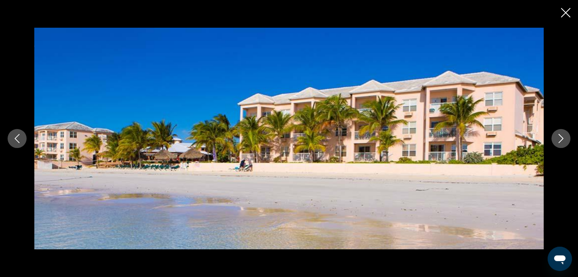
click at [562, 139] on icon "Next image" at bounding box center [561, 138] width 5 height 9
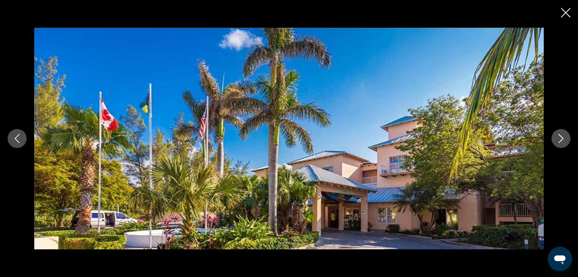
click at [562, 139] on icon "Next image" at bounding box center [561, 138] width 5 height 9
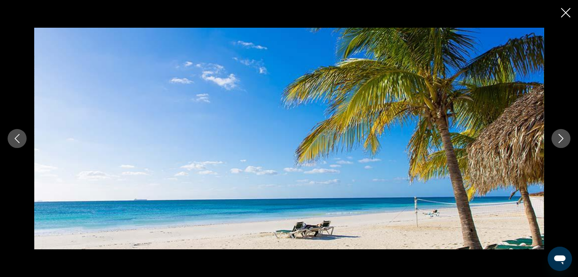
scroll to position [228, 0]
click at [567, 12] on icon "Close slideshow" at bounding box center [565, 12] width 9 height 9
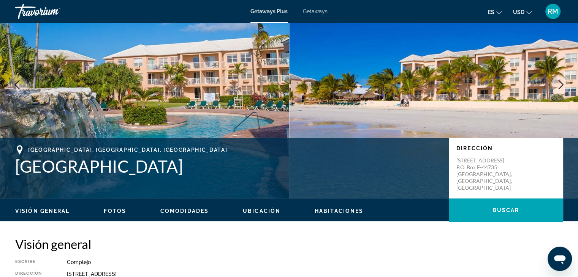
scroll to position [0, 0]
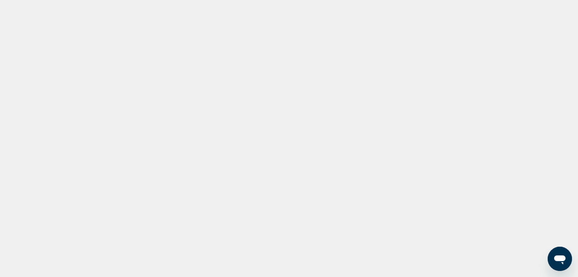
click at [502, 54] on div "Main content" at bounding box center [289, 114] width 578 height 228
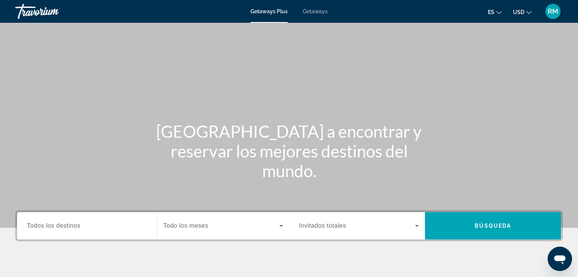
click at [550, 12] on span "RM" at bounding box center [553, 12] width 11 height 8
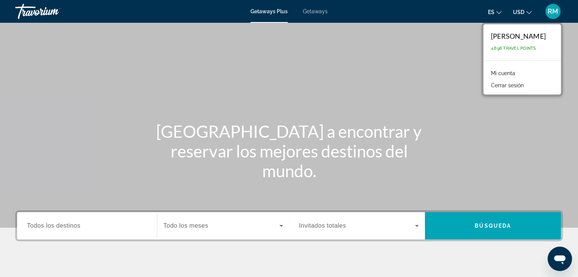
click at [487, 70] on link "Mi cuenta" at bounding box center [503, 73] width 32 height 10
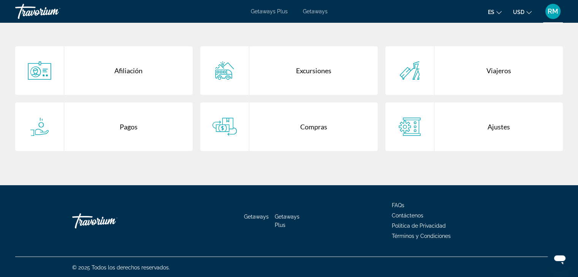
scroll to position [151, 0]
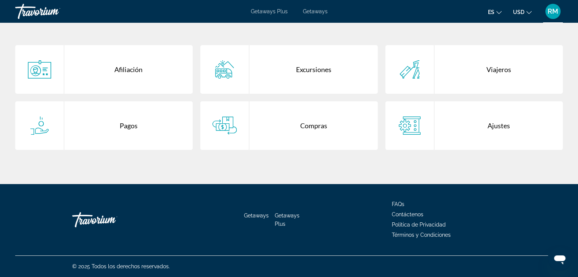
click at [324, 73] on div "Excursiones" at bounding box center [313, 69] width 128 height 49
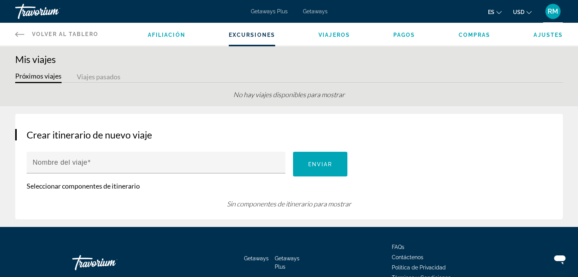
click at [103, 78] on button "Viajes pasados" at bounding box center [99, 77] width 44 height 12
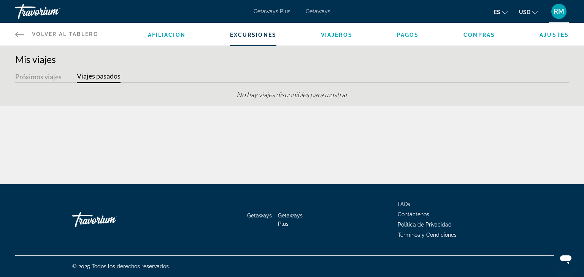
click at [51, 79] on button "Próximos viajes" at bounding box center [38, 77] width 46 height 12
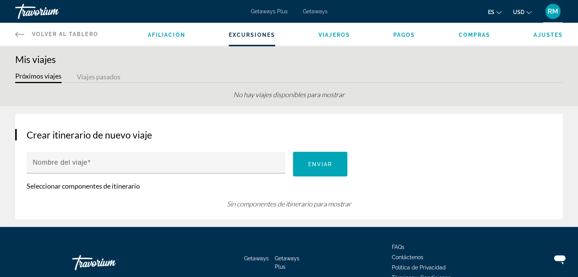
click at [467, 35] on span "Compras" at bounding box center [475, 35] width 32 height 6
